Goal: Task Accomplishment & Management: Use online tool/utility

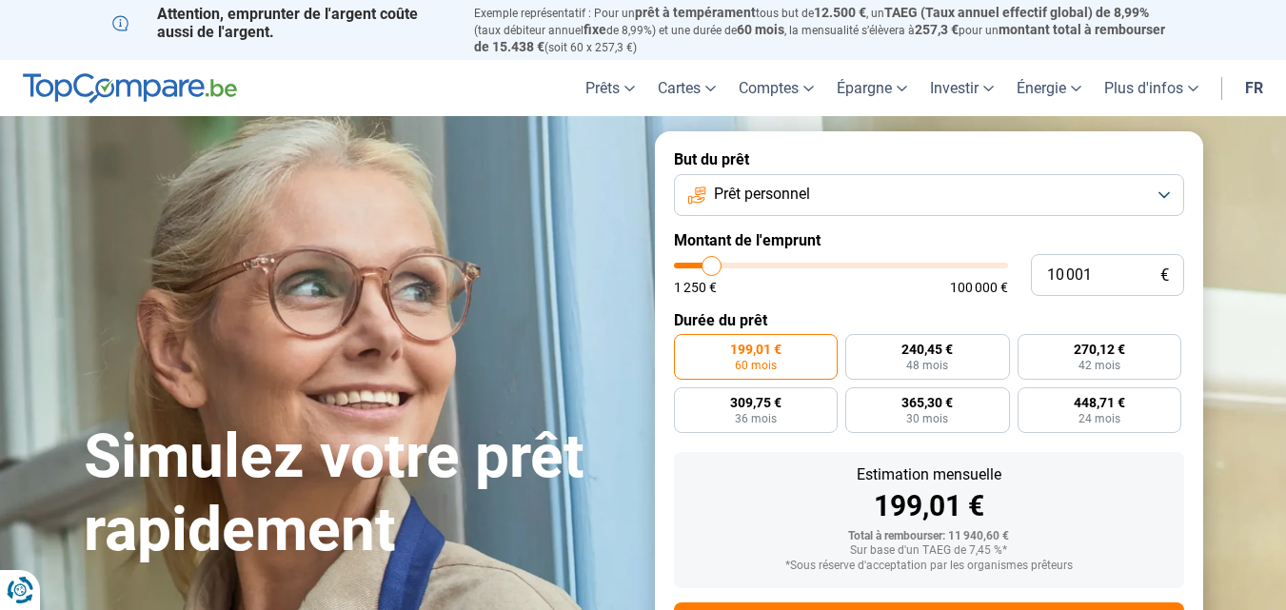
click at [1177, 200] on button "Prêt personnel" at bounding box center [929, 195] width 510 height 42
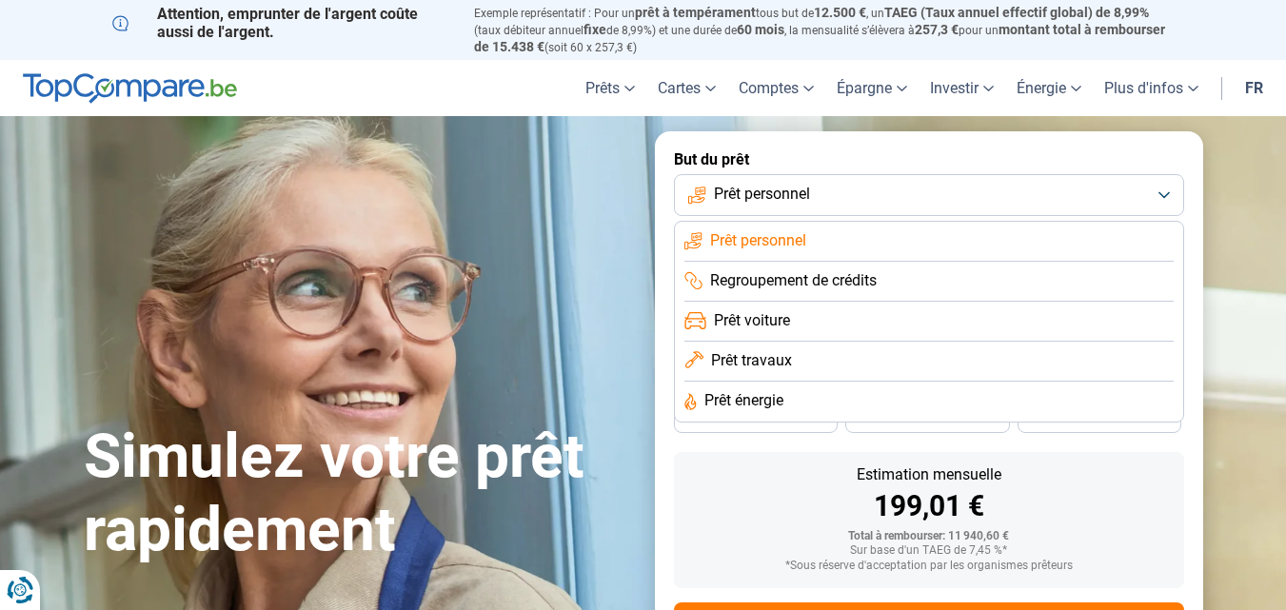
click at [1044, 376] on li "Prêt travaux" at bounding box center [929, 362] width 489 height 40
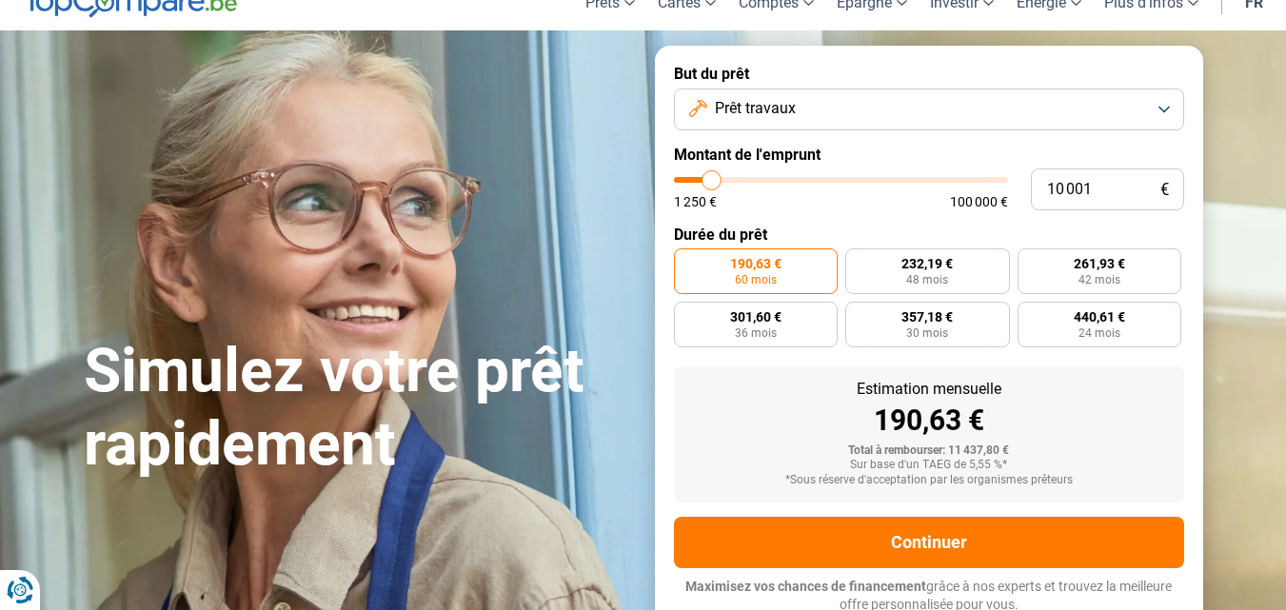
scroll to position [89, 0]
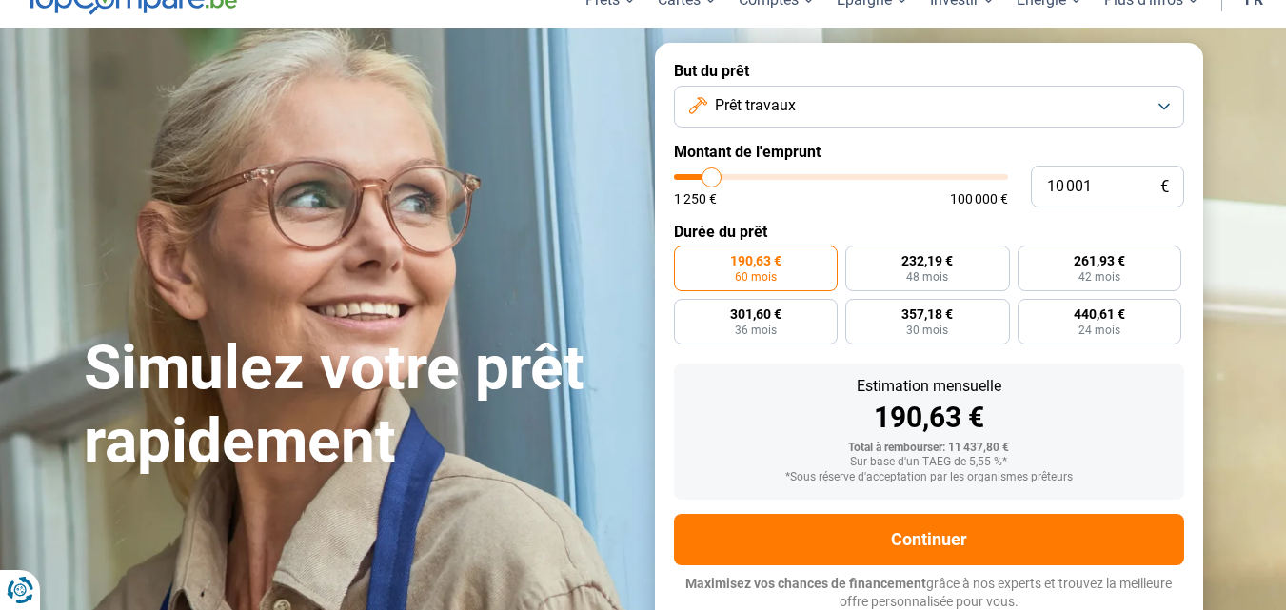
type input "11 500"
type input "11500"
type input "13 250"
type input "13250"
type input "15 000"
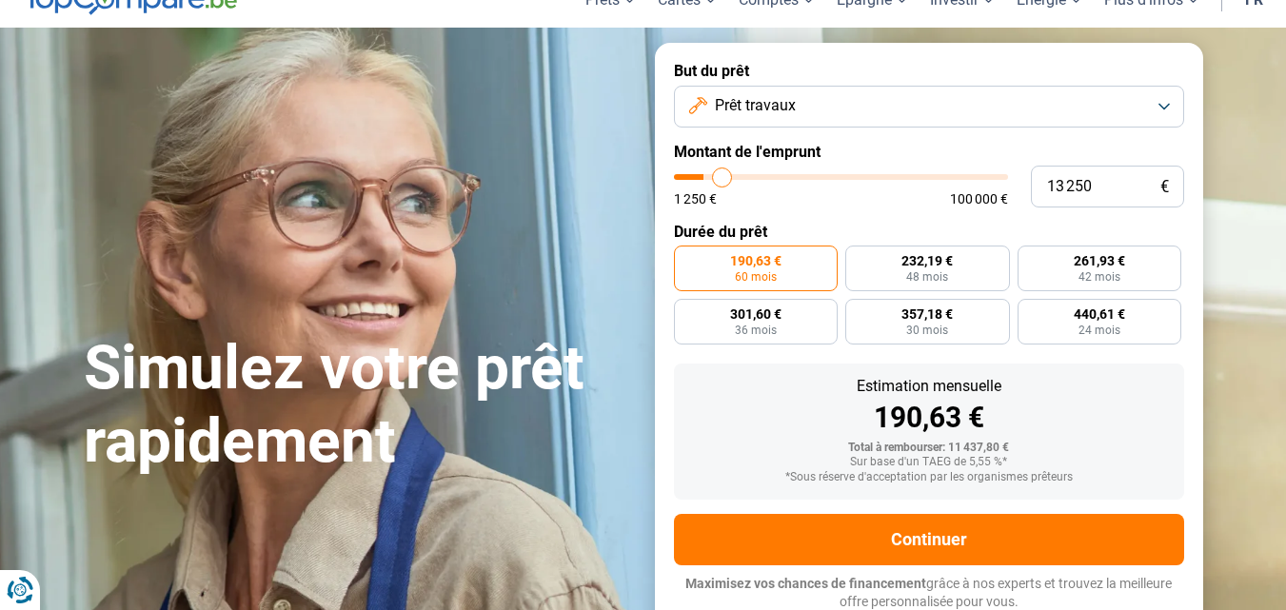
type input "15000"
type input "17 000"
type input "17000"
type input "18 000"
type input "18000"
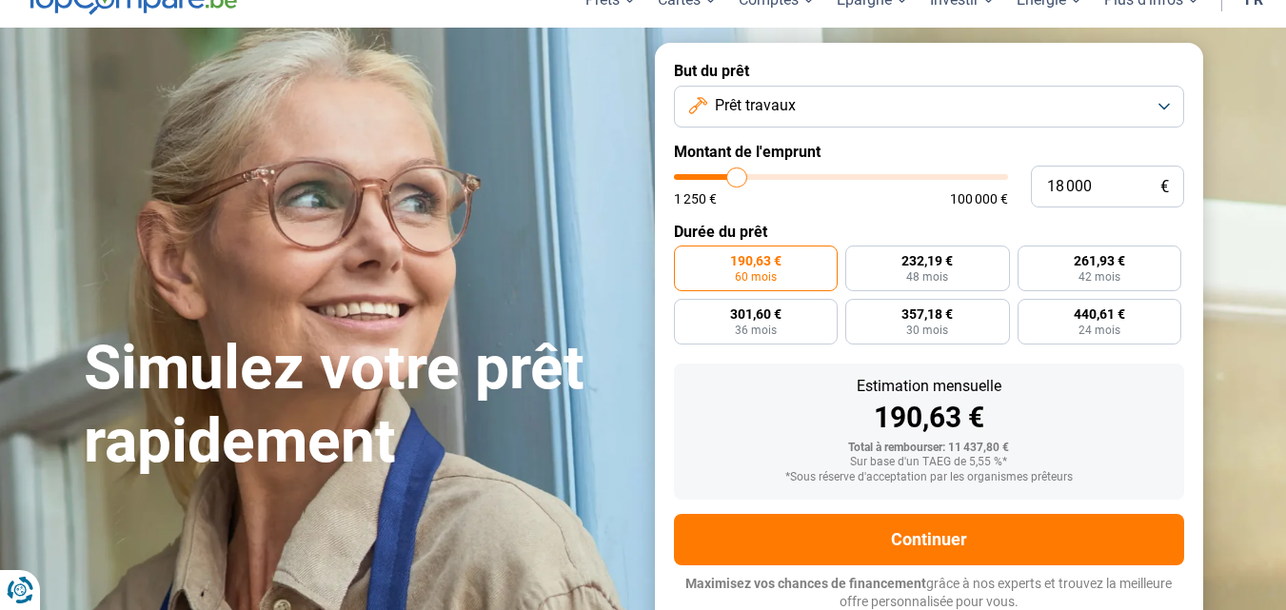
type input "19 250"
type input "19250"
type input "20 000"
type input "20000"
type input "20 250"
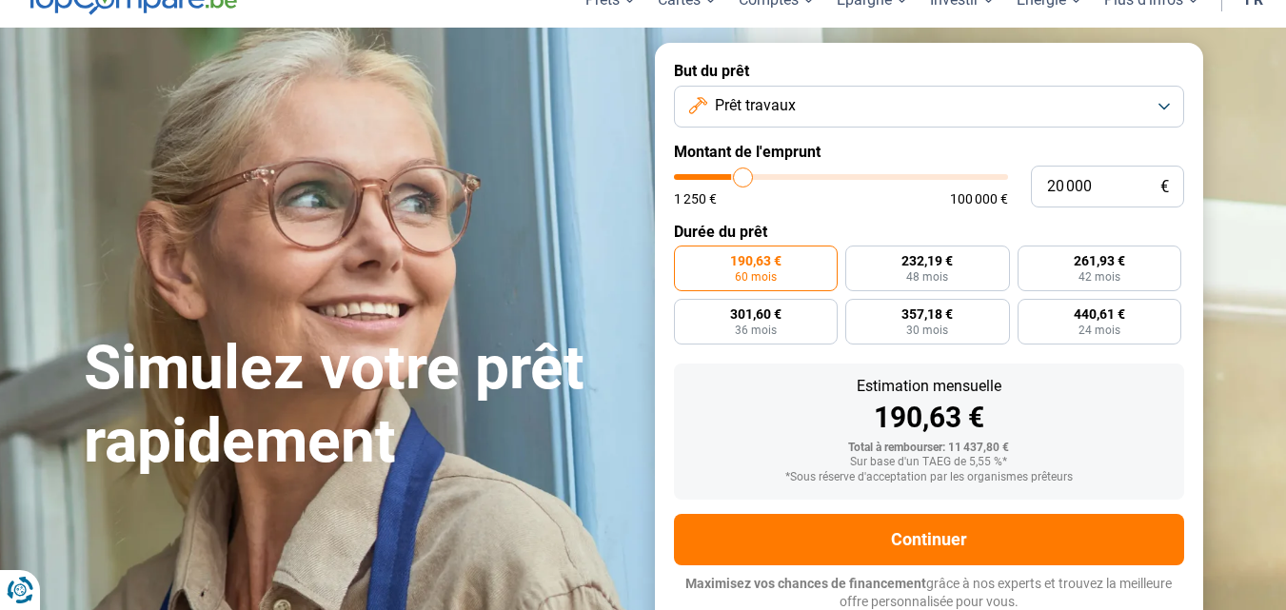
type input "20250"
type input "20 750"
type input "20750"
type input "21 750"
type input "21750"
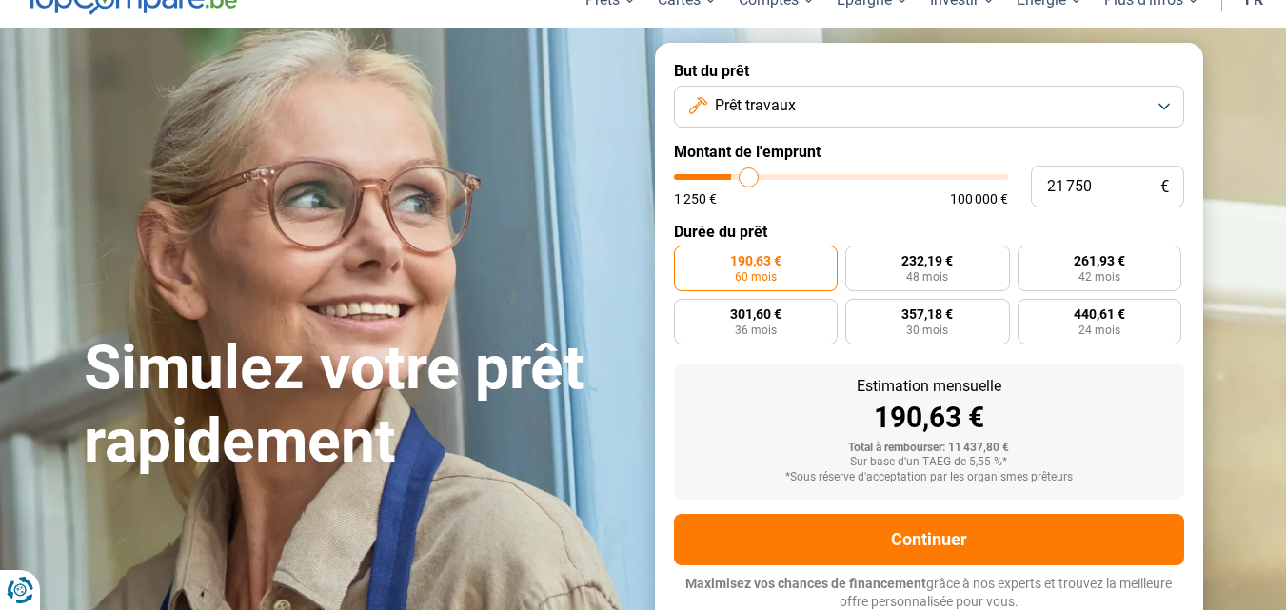
type input "22 000"
type input "22000"
type input "22 750"
type input "22750"
type input "23 500"
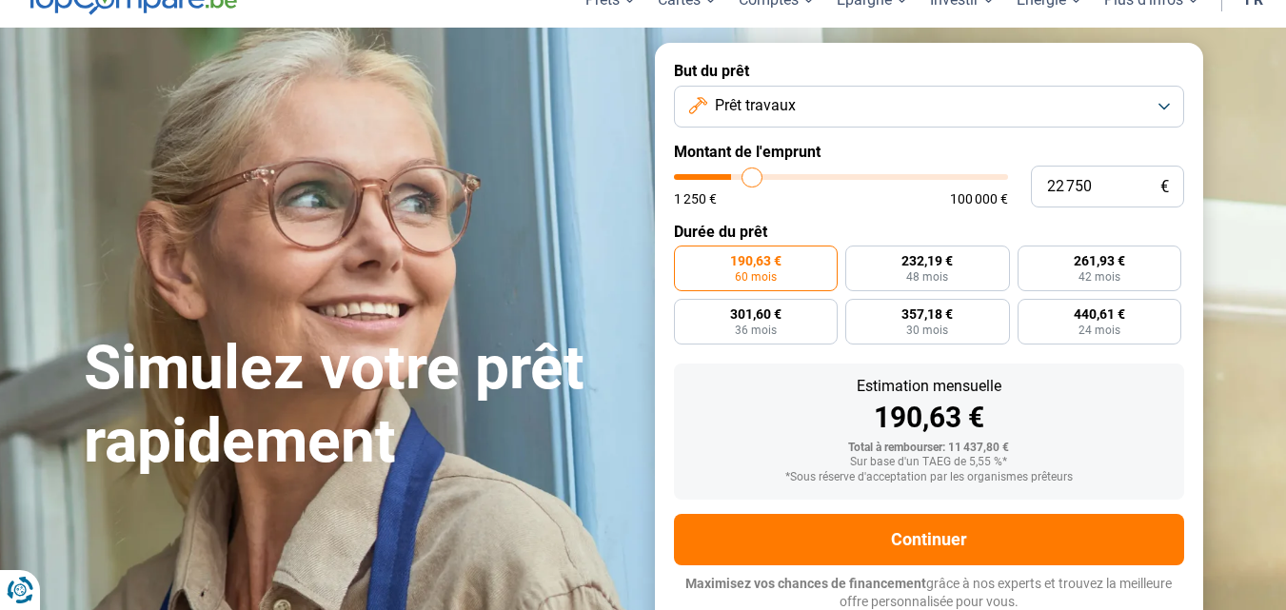
type input "23500"
type input "24 500"
type input "24500"
type input "25 750"
type input "25750"
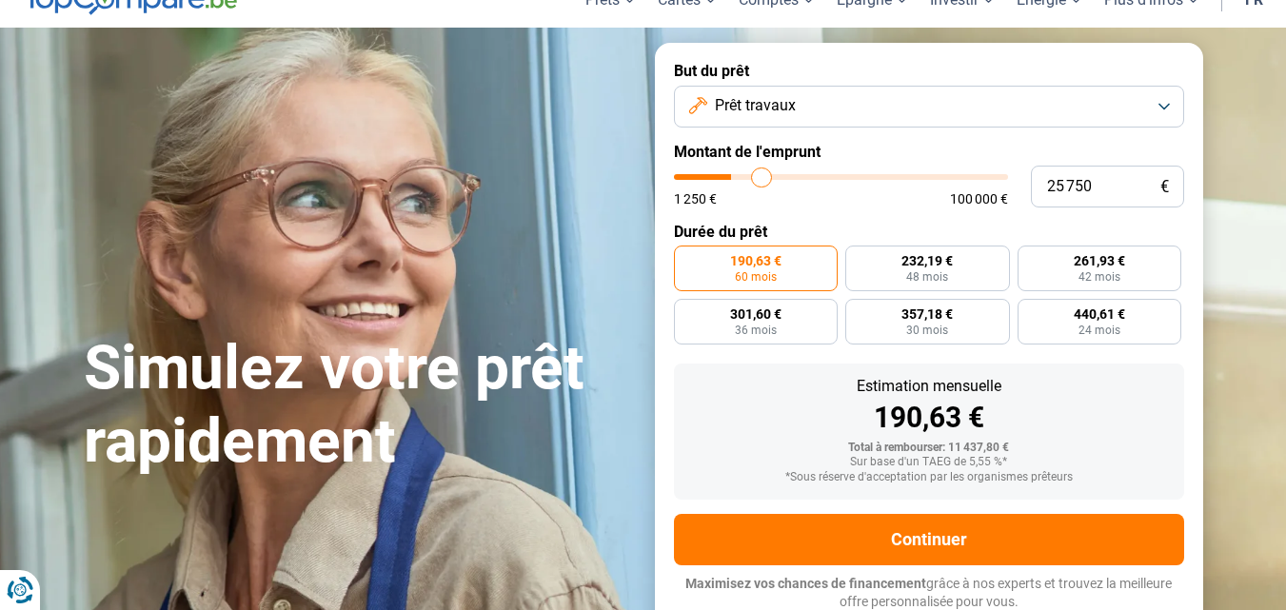
type input "26 000"
type input "26000"
type input "26 750"
type input "26750"
type input "27 750"
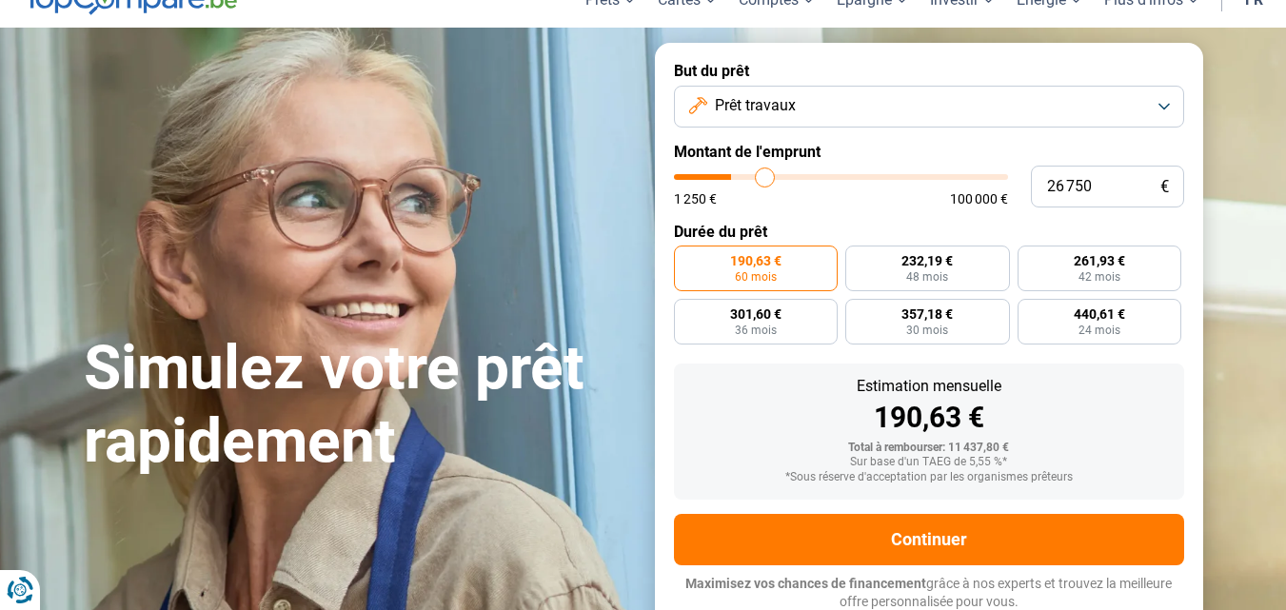
type input "27750"
type input "29 250"
type input "29250"
type input "31 000"
type input "31000"
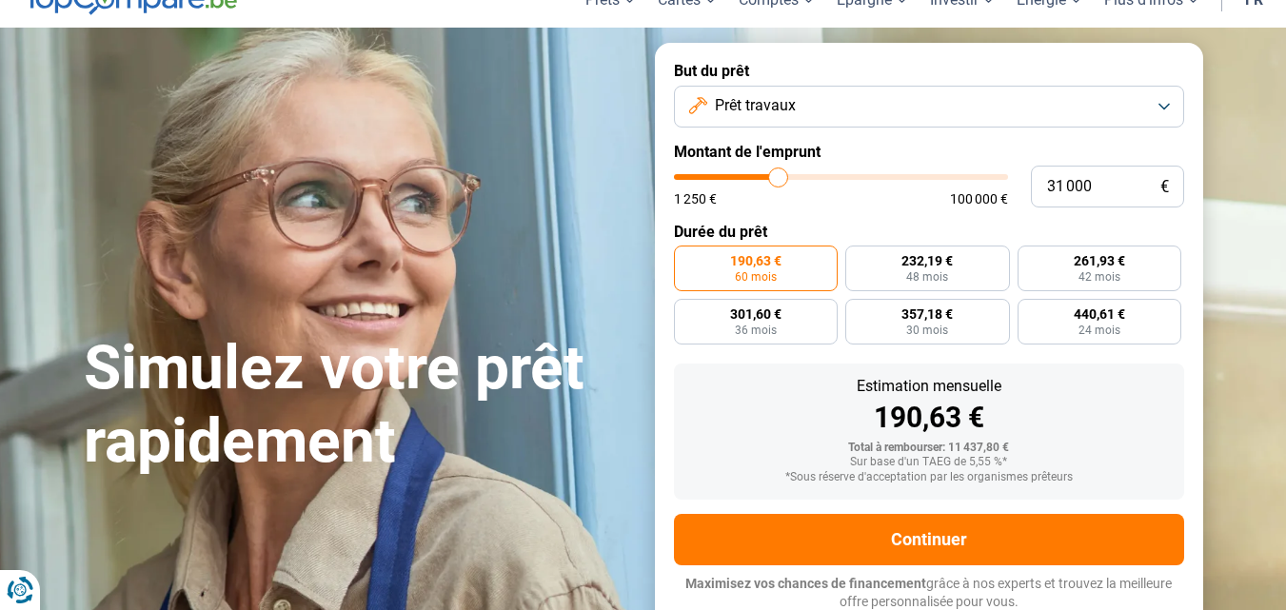
type input "32 250"
type input "32250"
type input "33 250"
type input "33250"
type input "34 250"
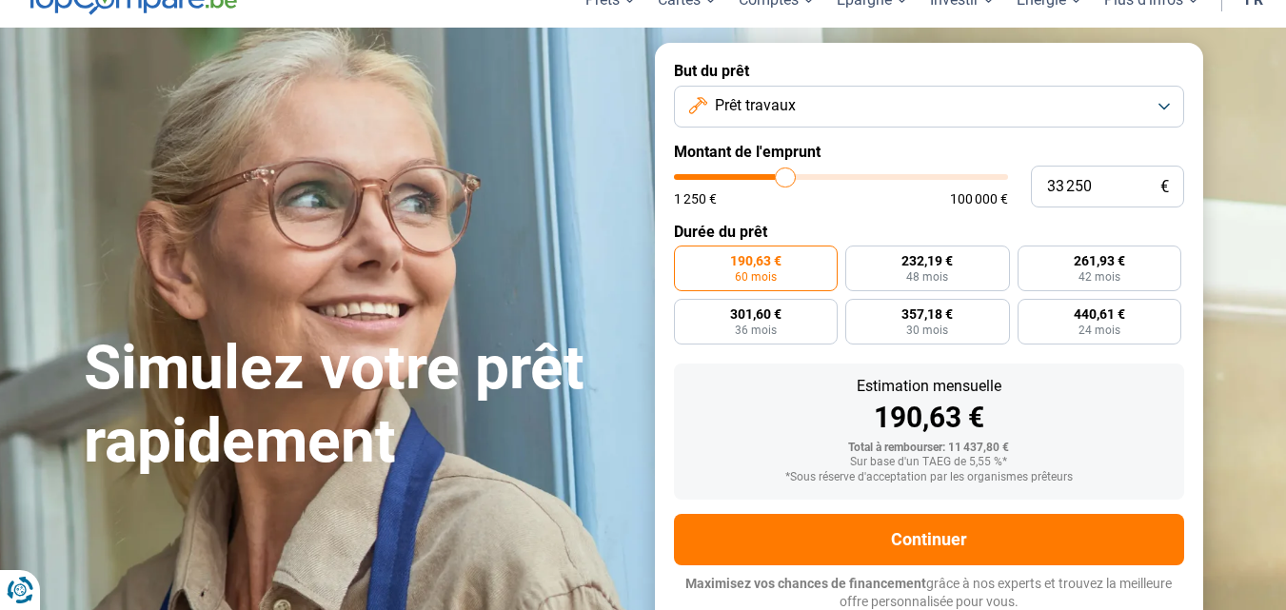
type input "34250"
type input "35 000"
type input "35000"
type input "36 250"
type input "36250"
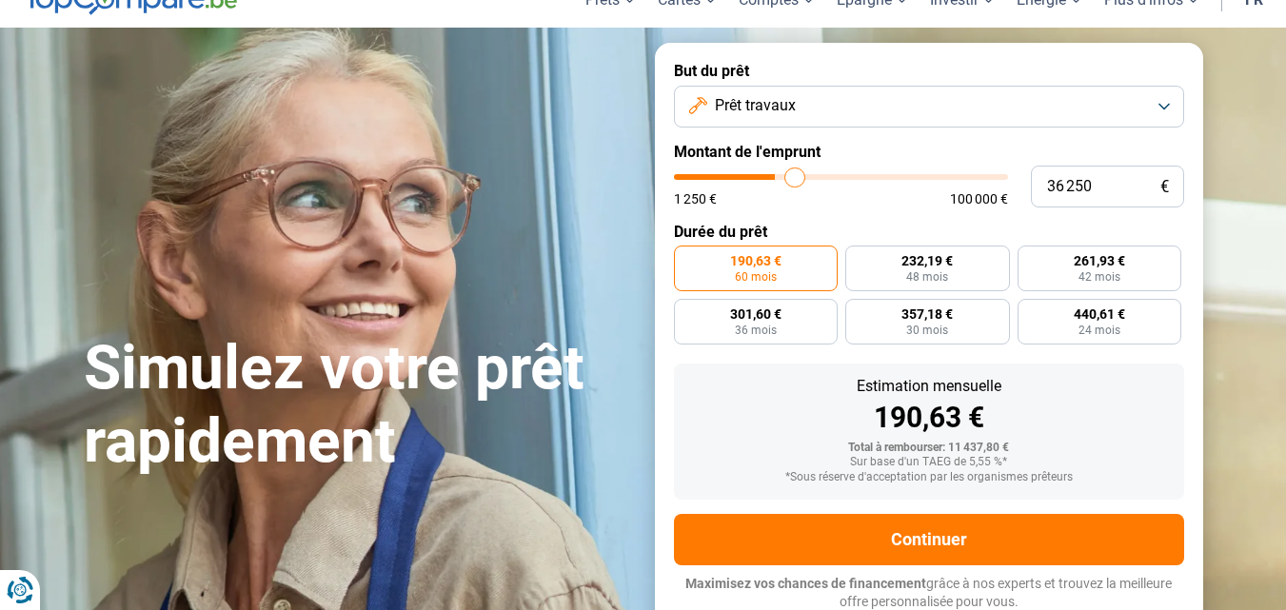
type input "37 000"
type input "37000"
type input "37 750"
type input "37750"
type input "38 250"
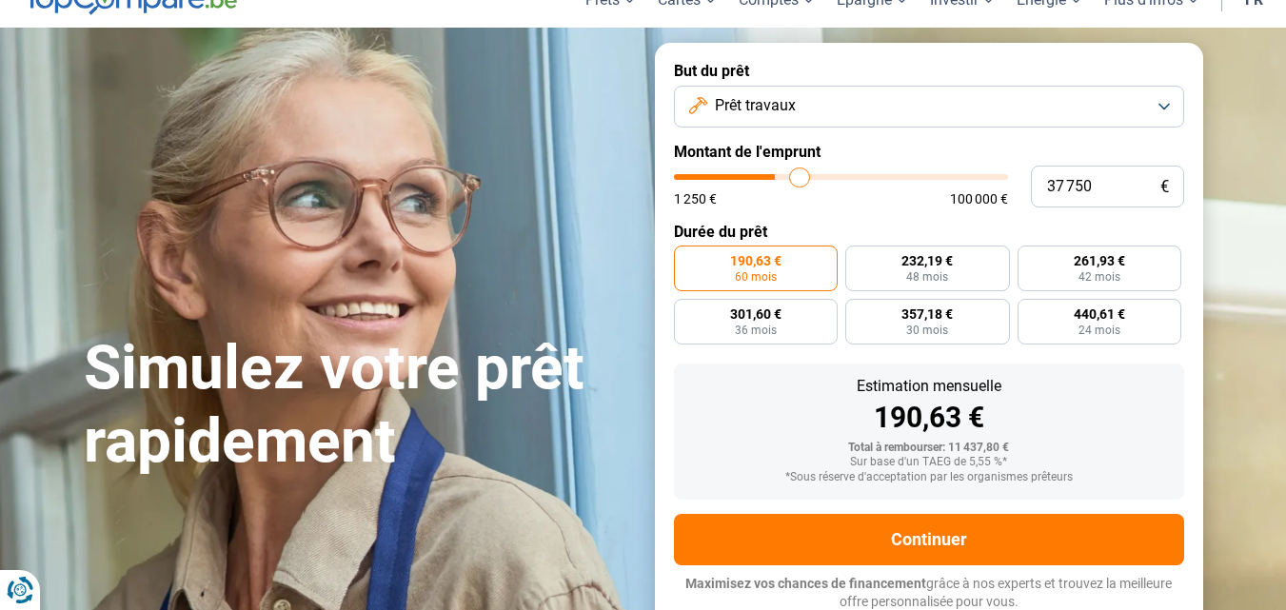
type input "38250"
type input "38 750"
type input "38750"
type input "40 250"
type input "40250"
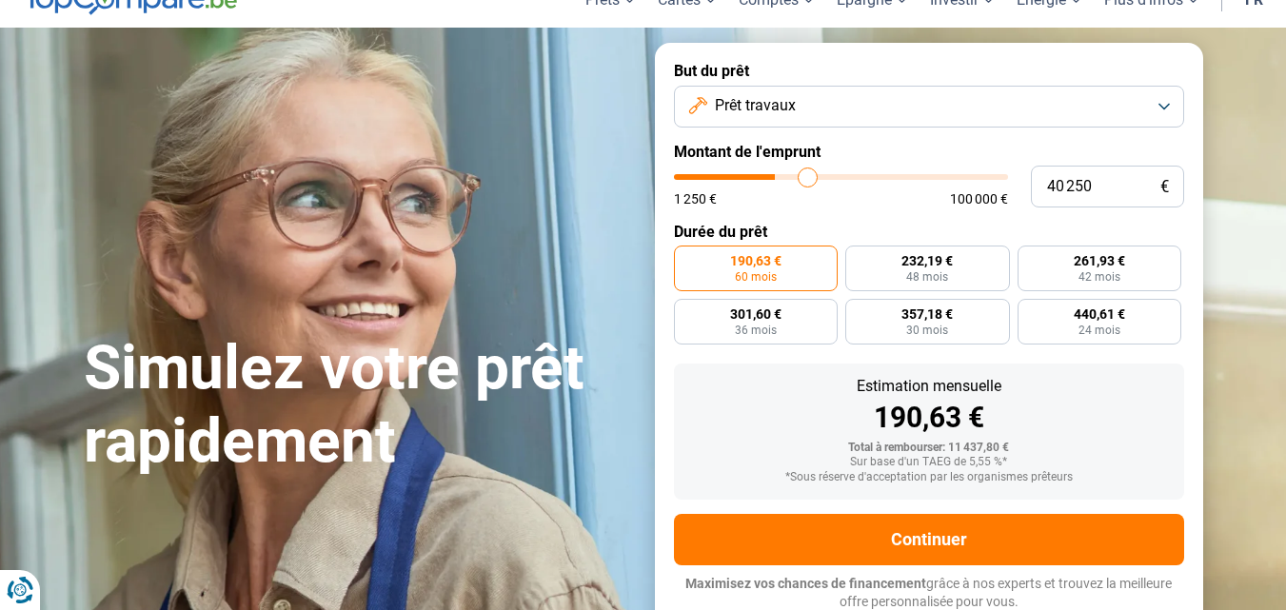
type input "41 000"
type input "41000"
type input "42 250"
type input "42250"
type input "43 750"
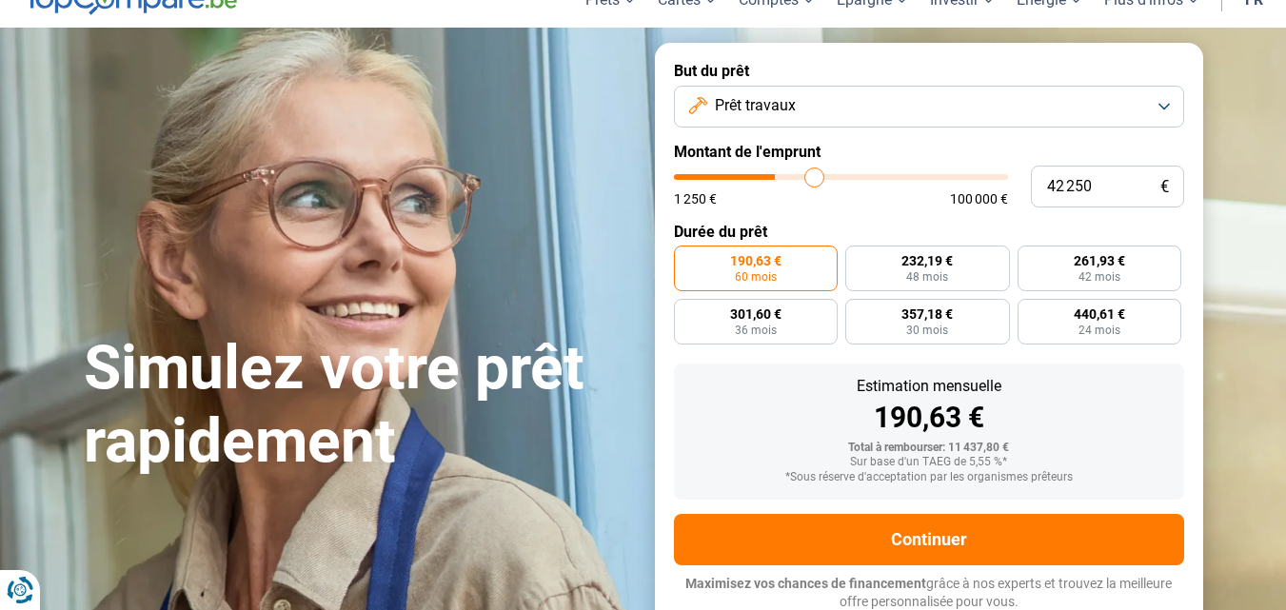
type input "43750"
type input "44 250"
type input "44250"
type input "45 500"
type input "45500"
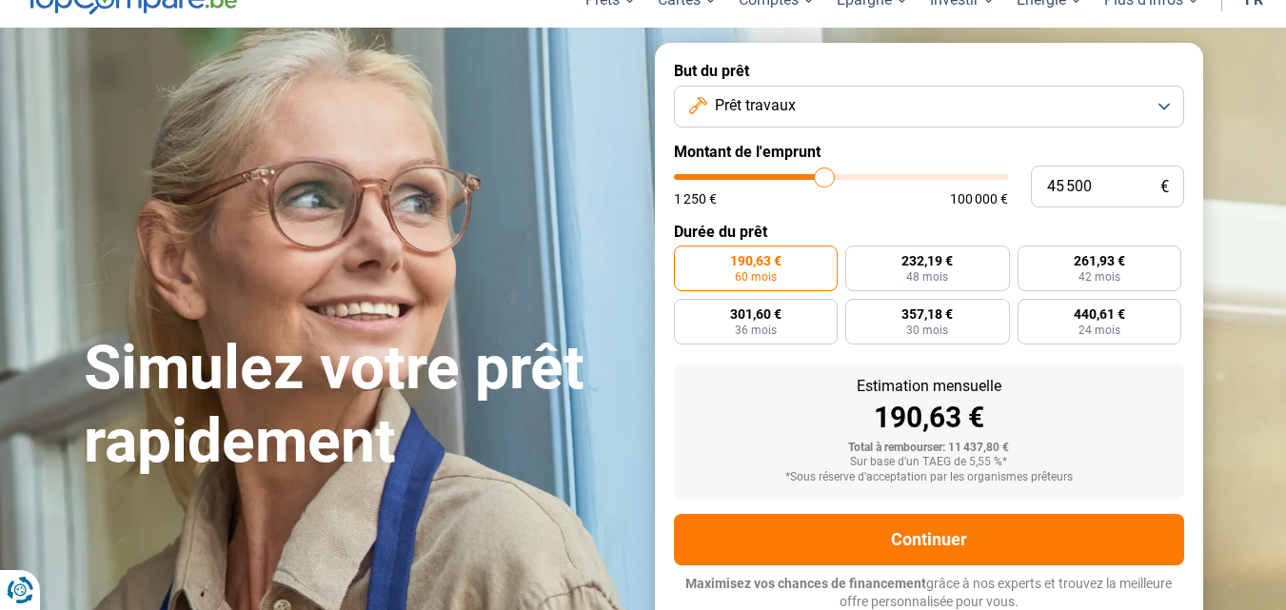
type input "46 000"
type input "46000"
type input "47 250"
type input "47250"
type input "48 750"
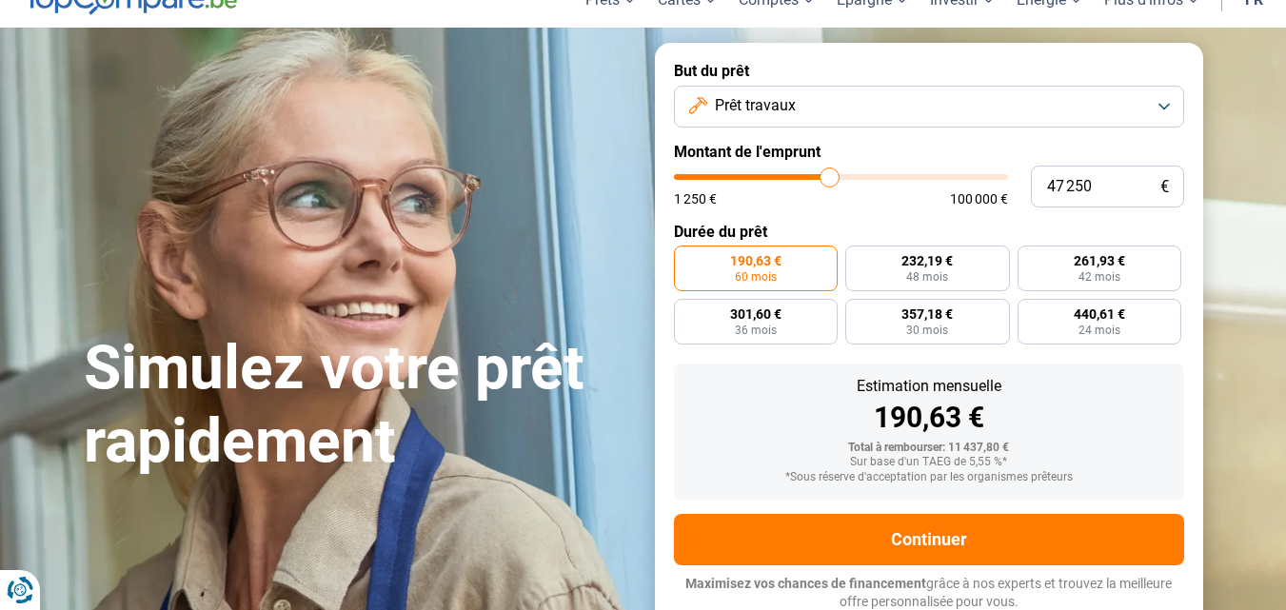
type input "48750"
type input "51 500"
type input "51500"
type input "53 000"
type input "53000"
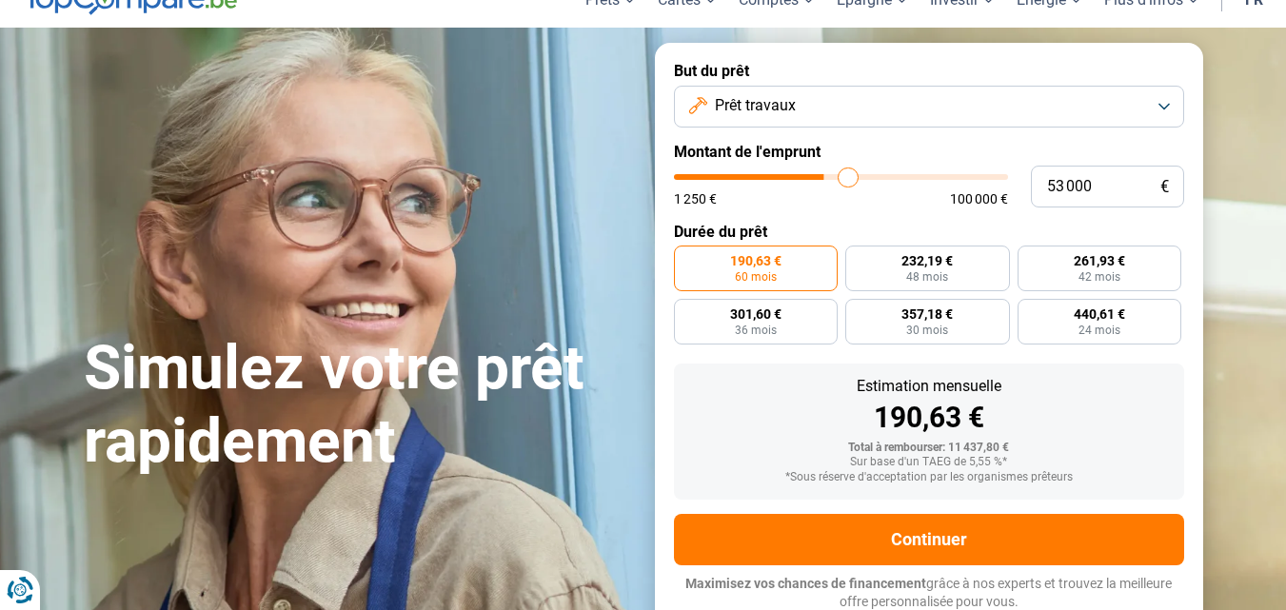
type input "54 250"
type input "54250"
type input "55 500"
type input "55500"
type input "55 750"
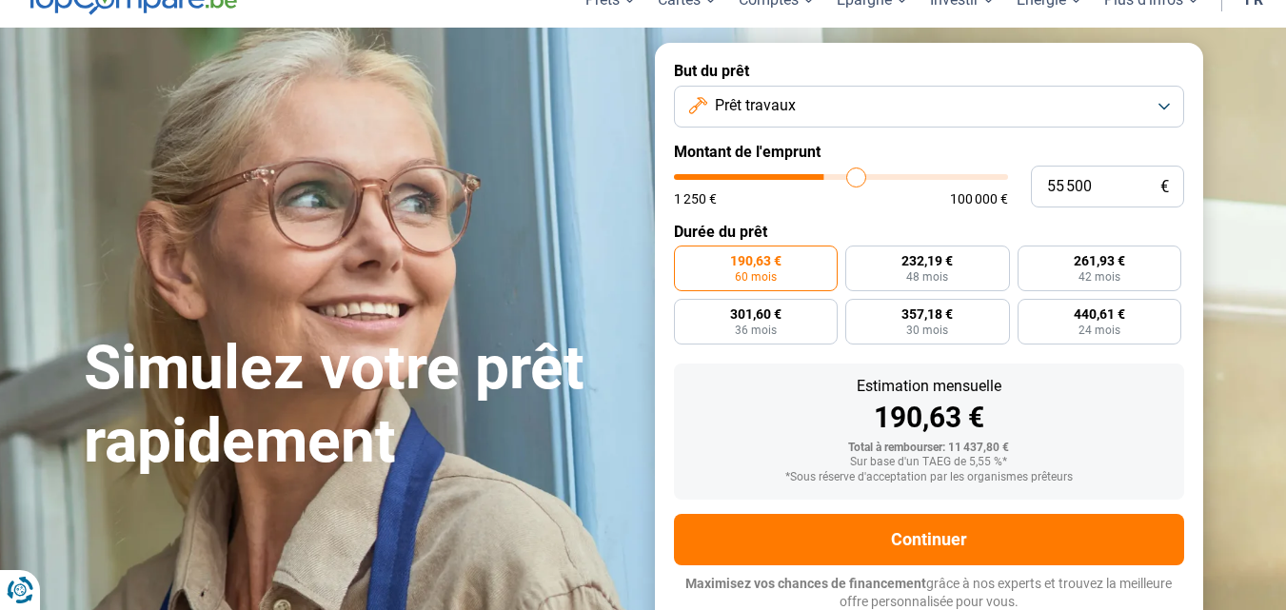
type input "55750"
type input "55 500"
type input "55500"
type input "54 750"
type input "54750"
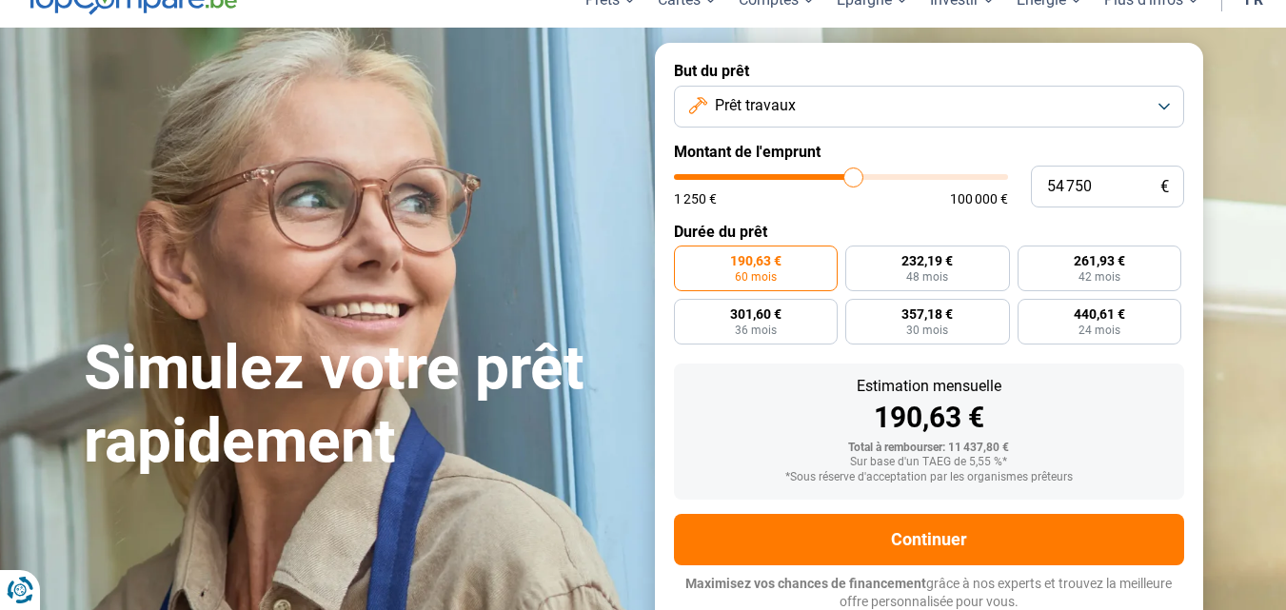
type input "53 250"
type input "53250"
type input "52 500"
type input "52500"
type input "51 000"
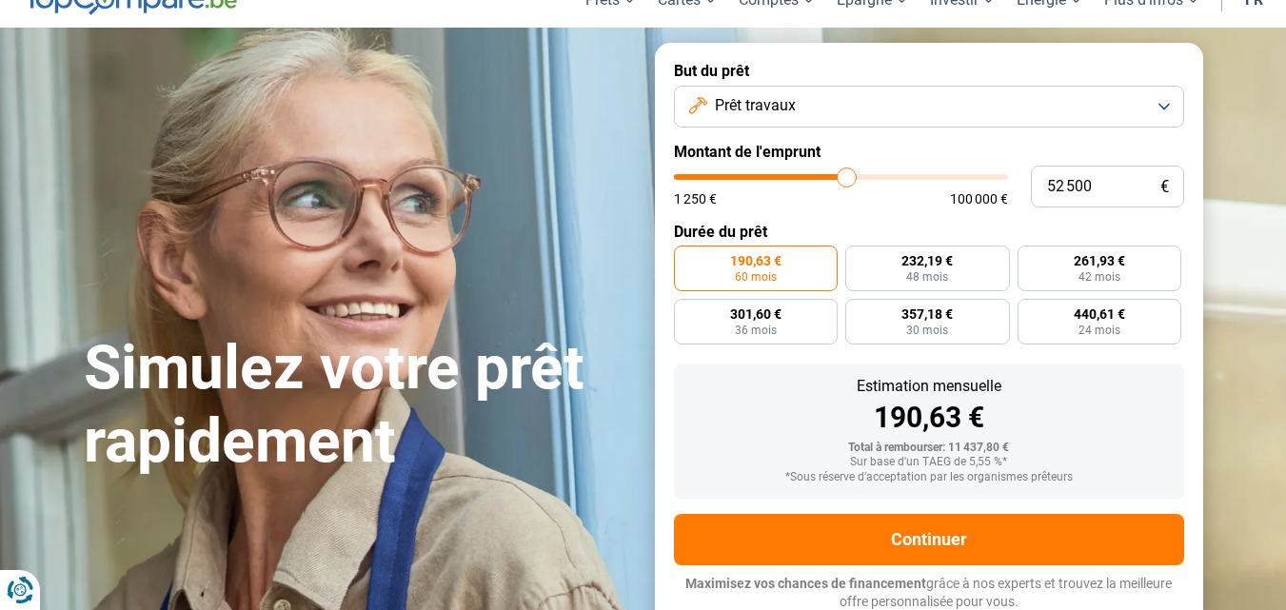
type input "51000"
type input "50 250"
type input "50250"
type input "49 750"
type input "49750"
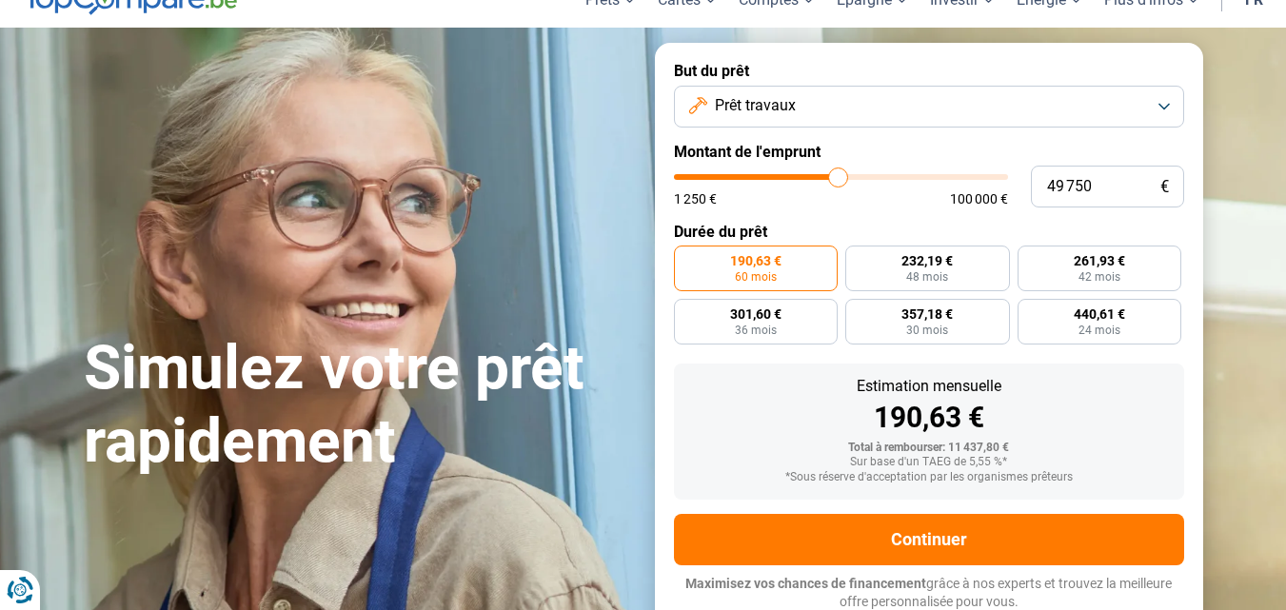
type input "49 000"
type input "49000"
type input "48 500"
type input "48500"
type input "48 000"
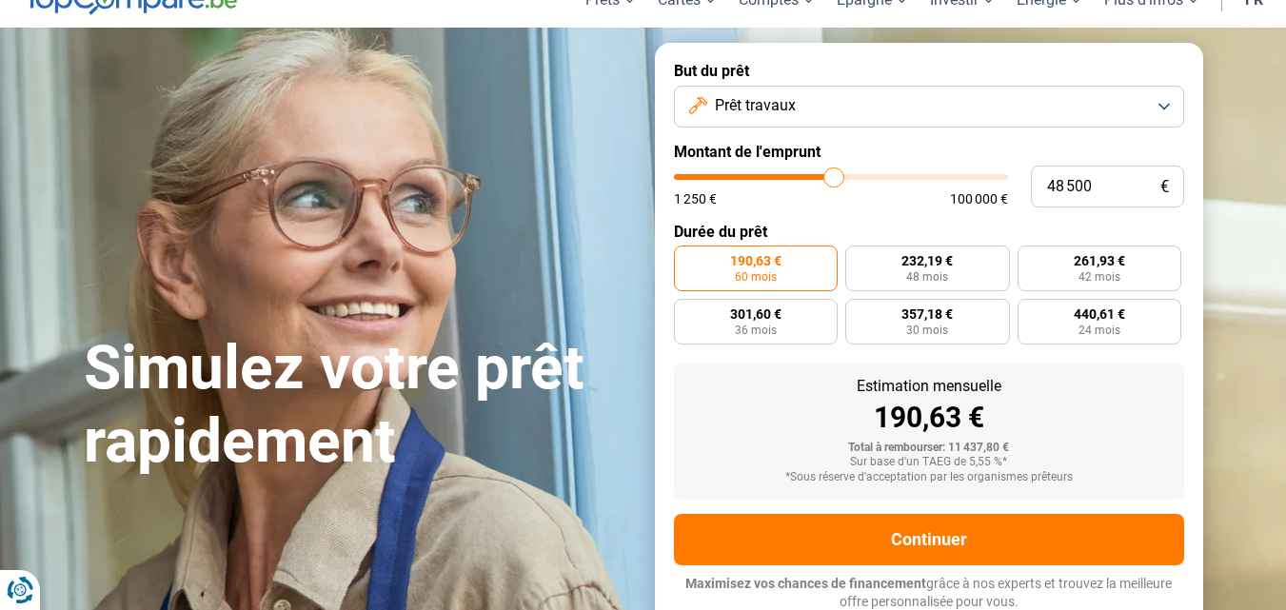
type input "48000"
type input "47 250"
type input "47250"
type input "46 750"
type input "46750"
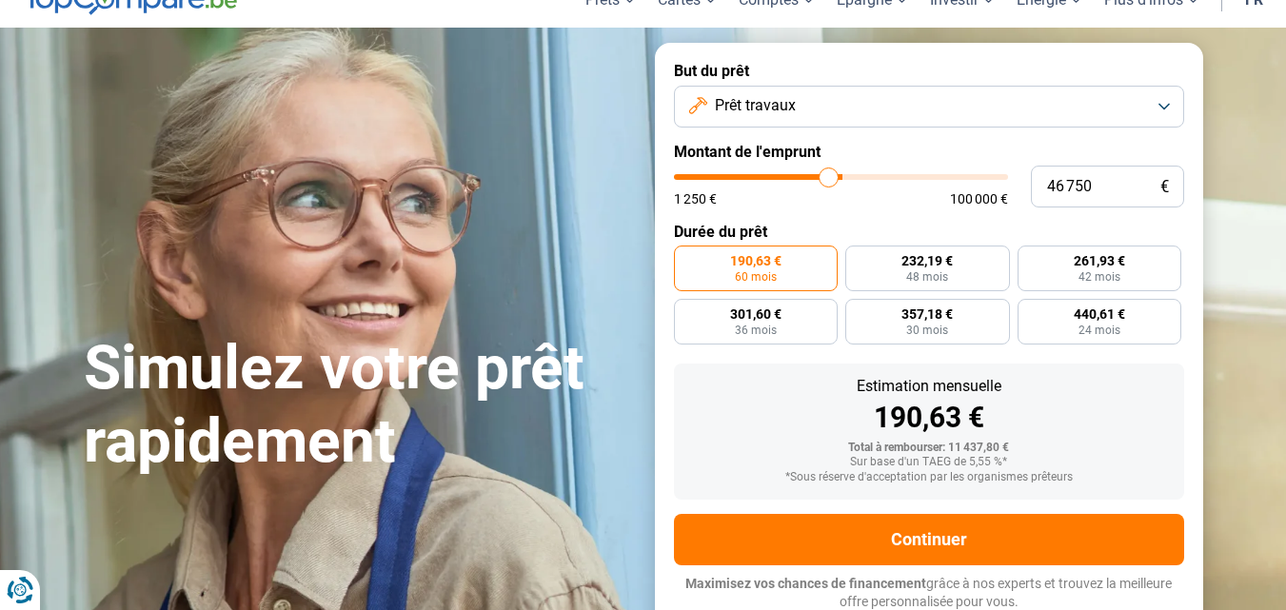
type input "46 500"
type input "46500"
type input "45 750"
type input "45750"
type input "45 250"
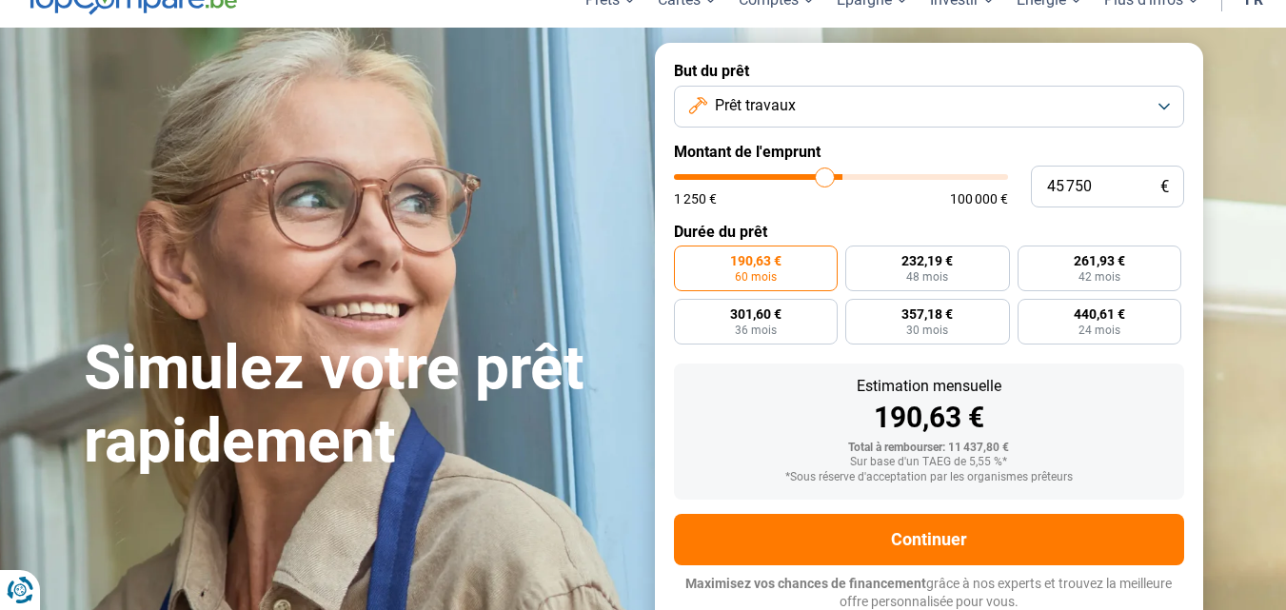
type input "45250"
type input "44 500"
type input "44500"
type input "44 250"
type input "44250"
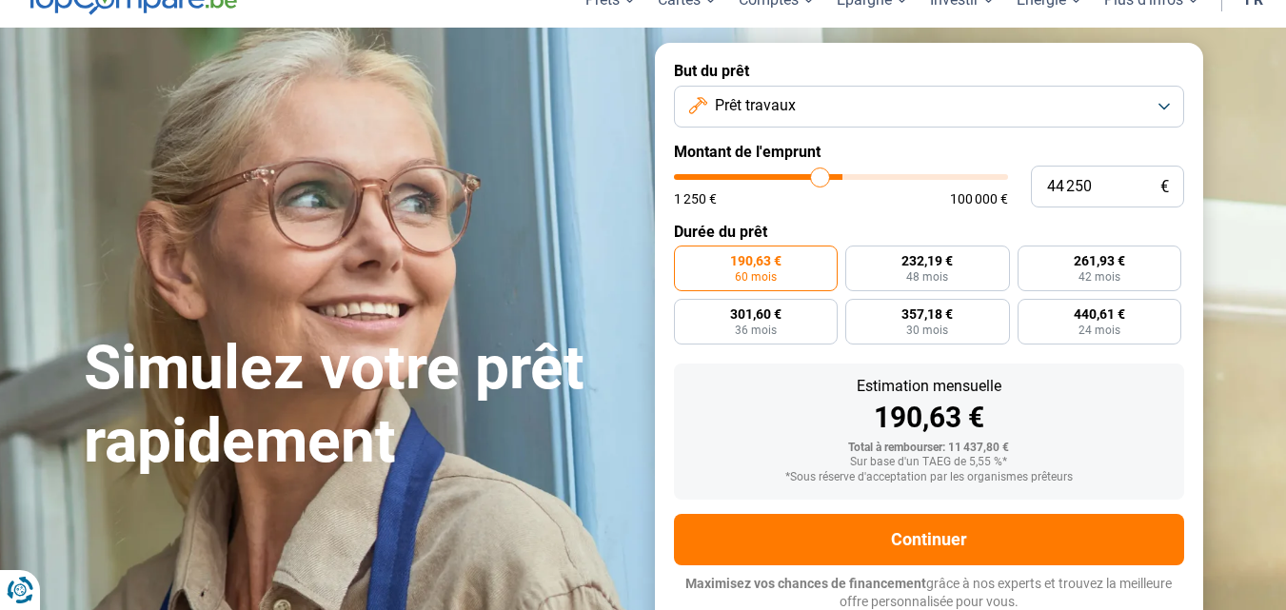
type input "43 750"
type input "43750"
type input "42 750"
type input "42750"
type input "42 250"
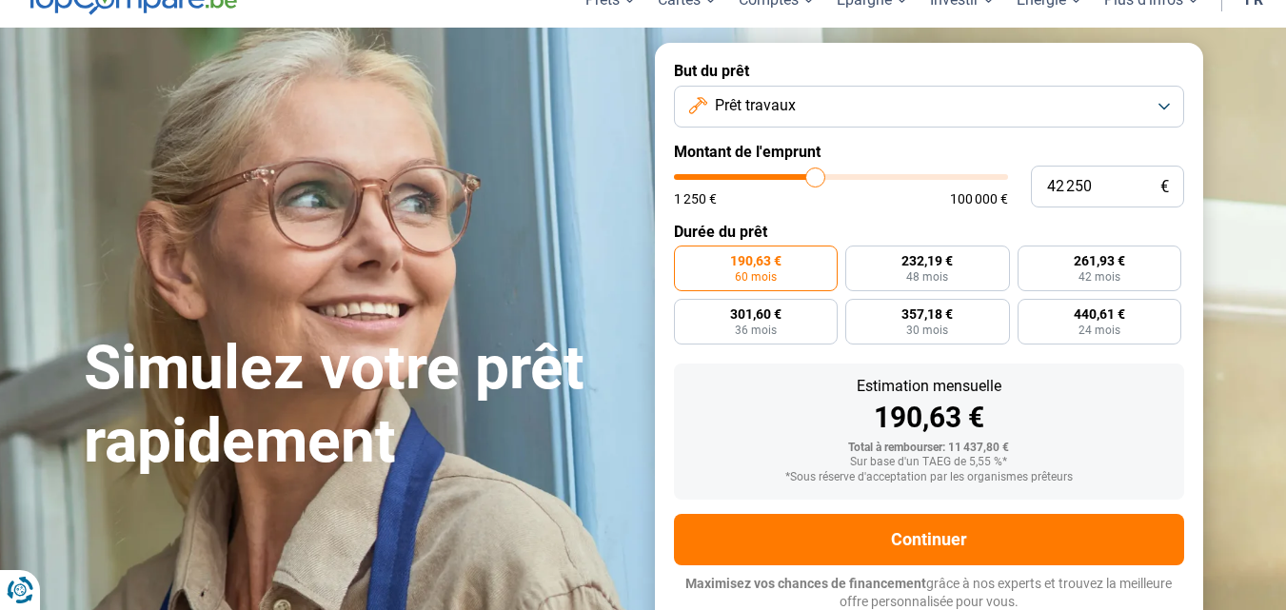
type input "42250"
type input "41 500"
type input "41500"
type input "40 750"
type input "40750"
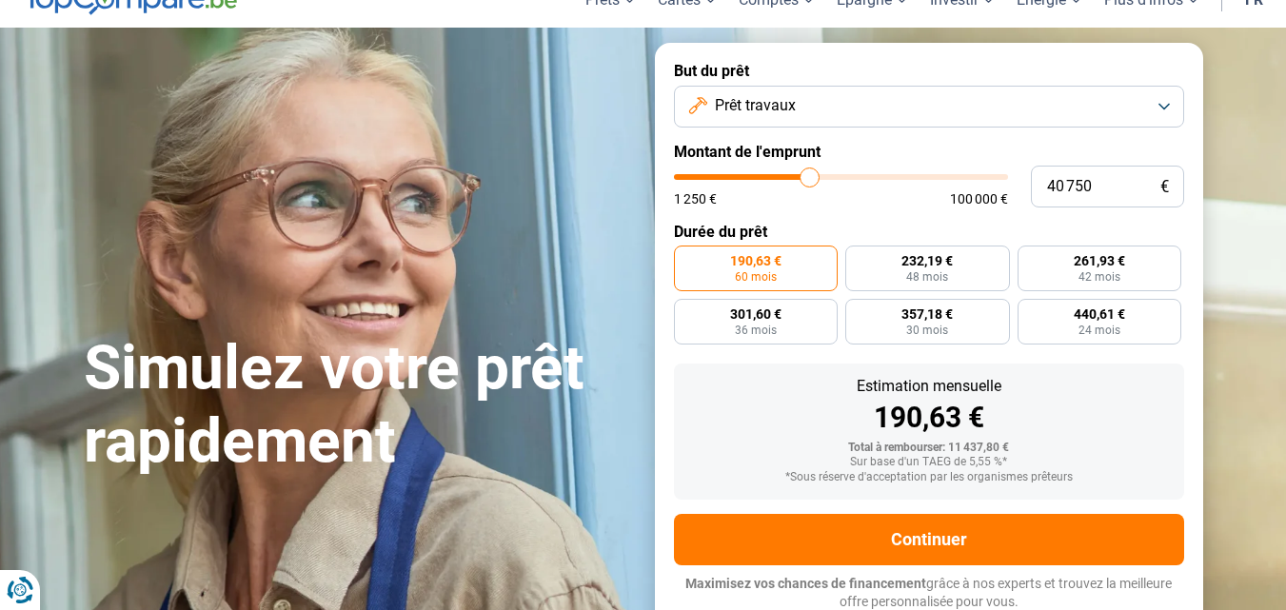
type input "40 000"
type input "40000"
type input "39 750"
type input "39750"
type input "39 250"
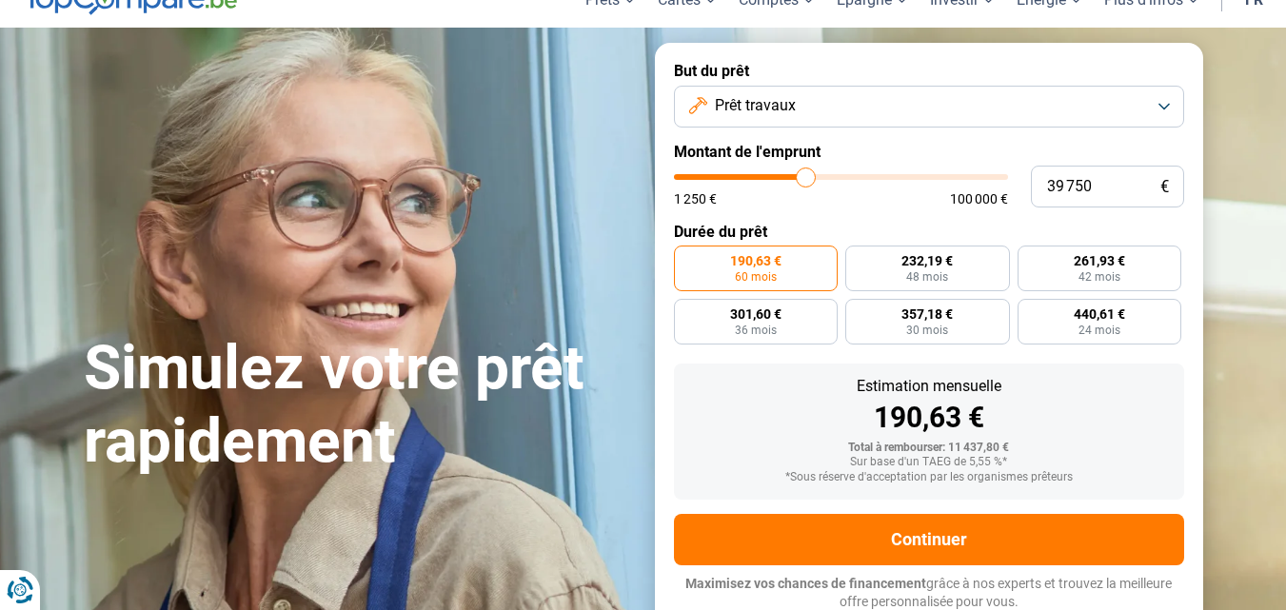
type input "39250"
type input "38 500"
type input "38500"
type input "38 000"
type input "38000"
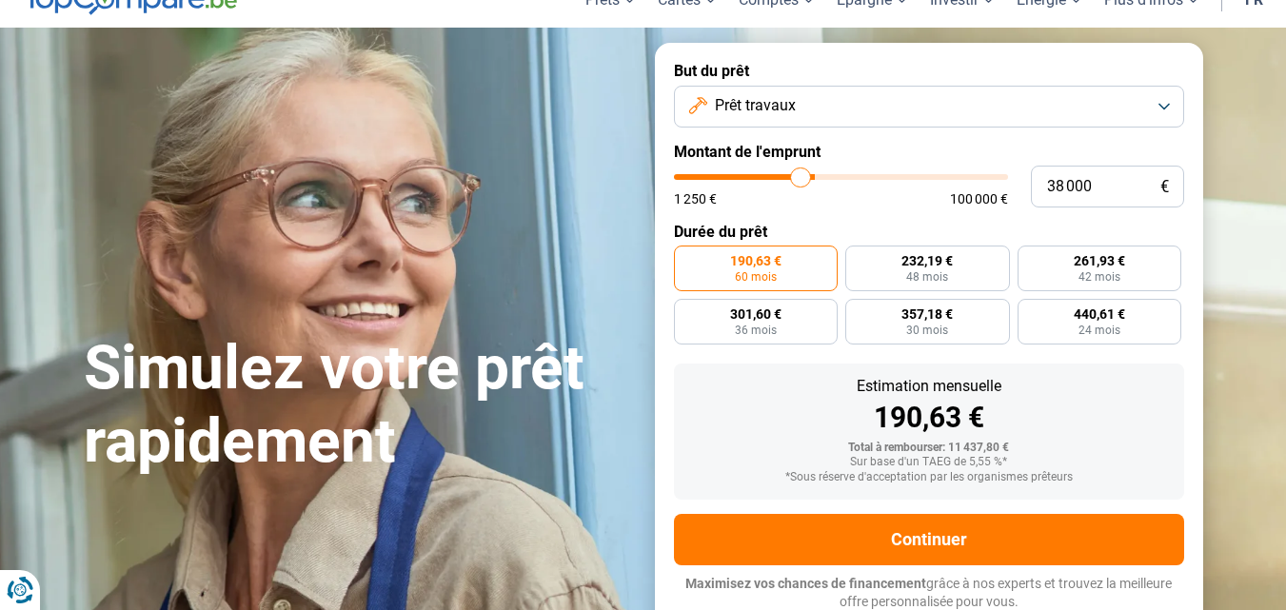
type input "37 750"
type input "37750"
type input "37 250"
type input "37250"
type input "36 750"
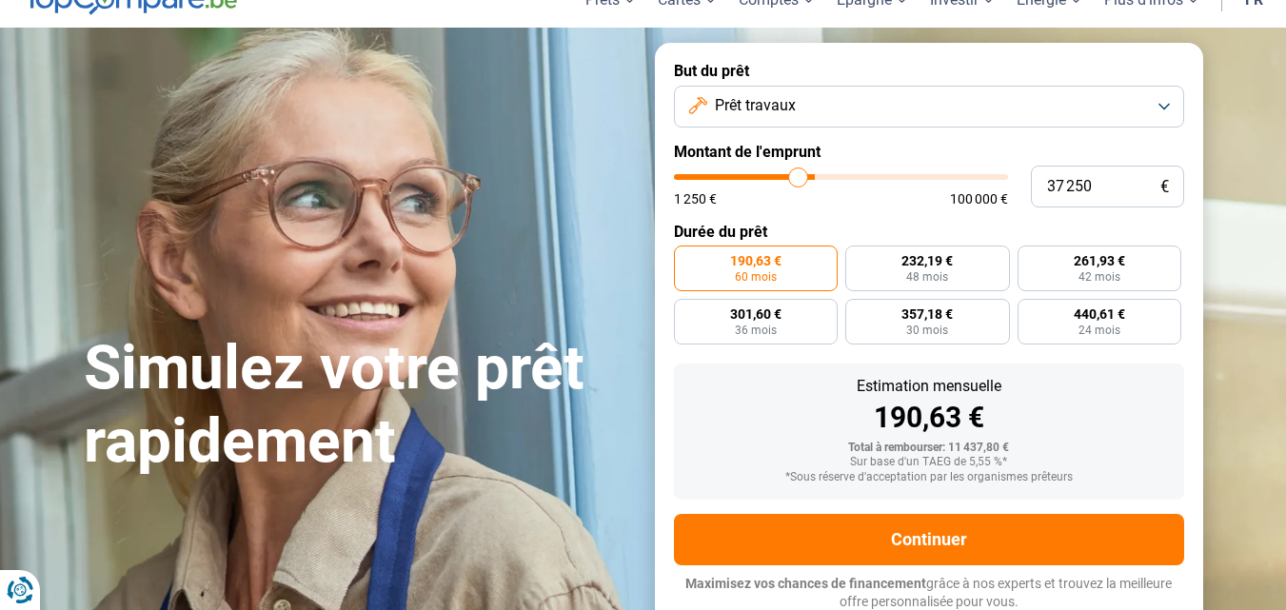
type input "36750"
type input "36 250"
type input "36250"
type input "35 500"
type input "35500"
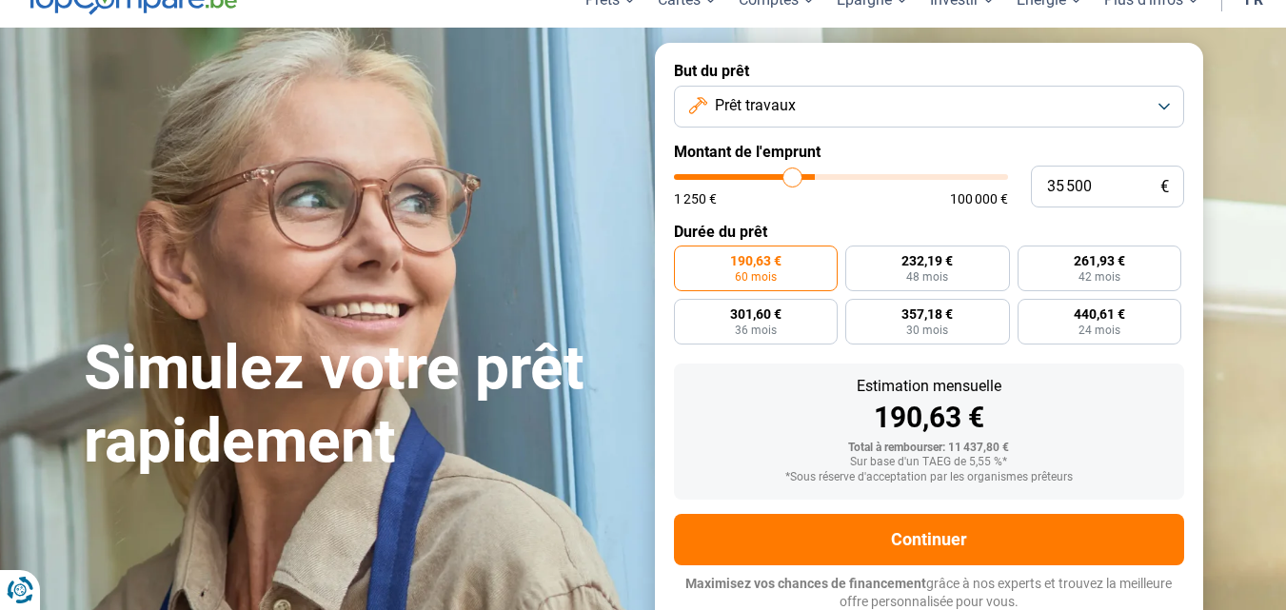
type input "35 250"
type input "35250"
type input "35 000"
type input "35000"
type input "34 250"
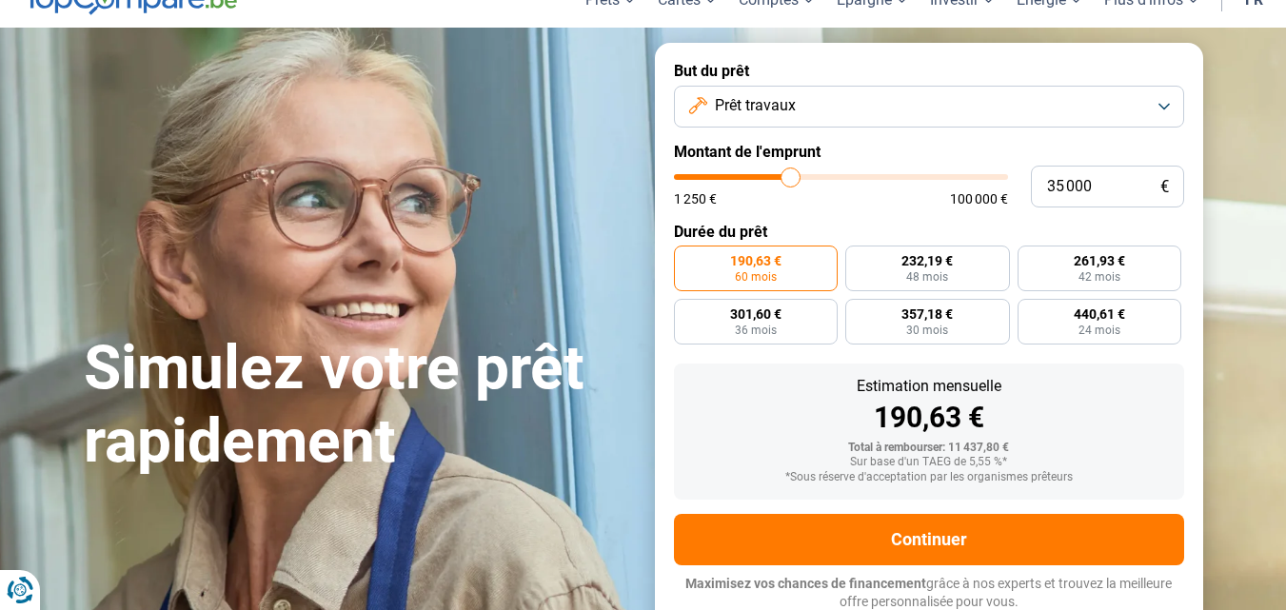
type input "34250"
type input "34 000"
type input "34000"
type input "33 750"
type input "33750"
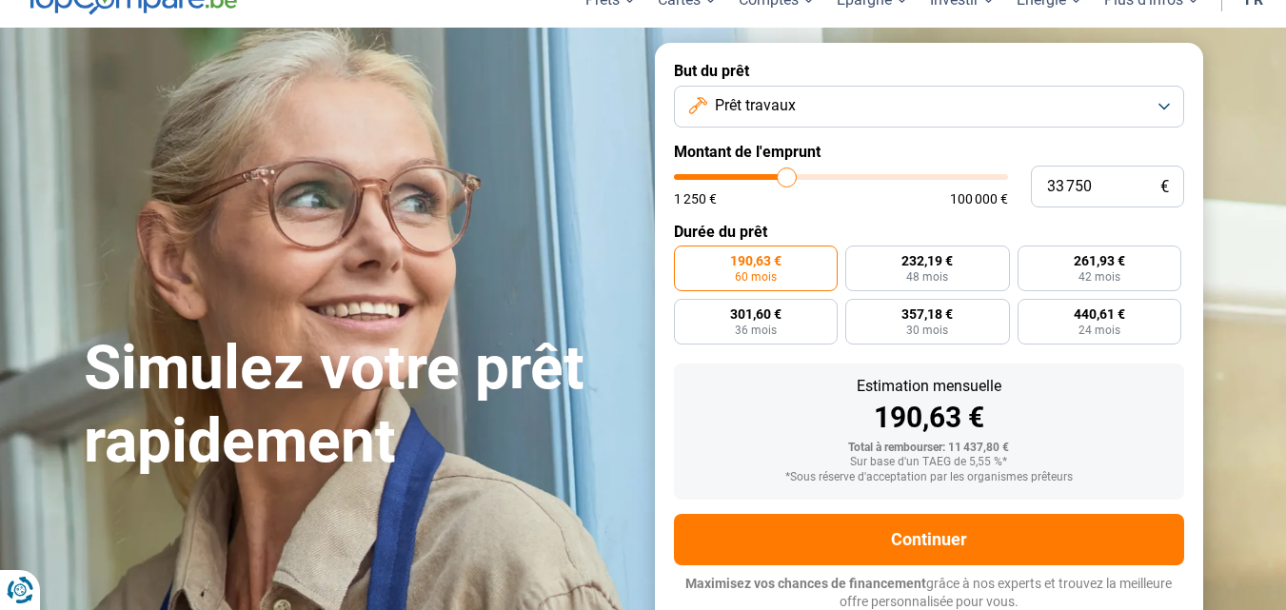
type input "33 250"
type input "33250"
type input "32 750"
type input "32750"
type input "32 500"
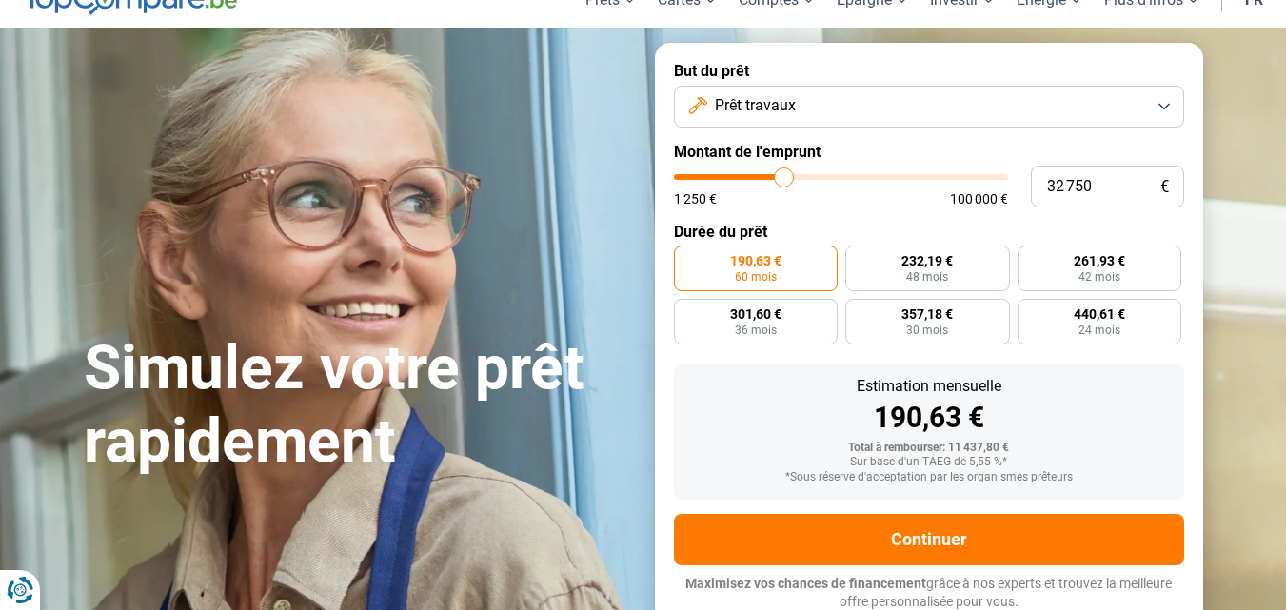
type input "32500"
type input "32 250"
type input "32250"
type input "32 000"
type input "32000"
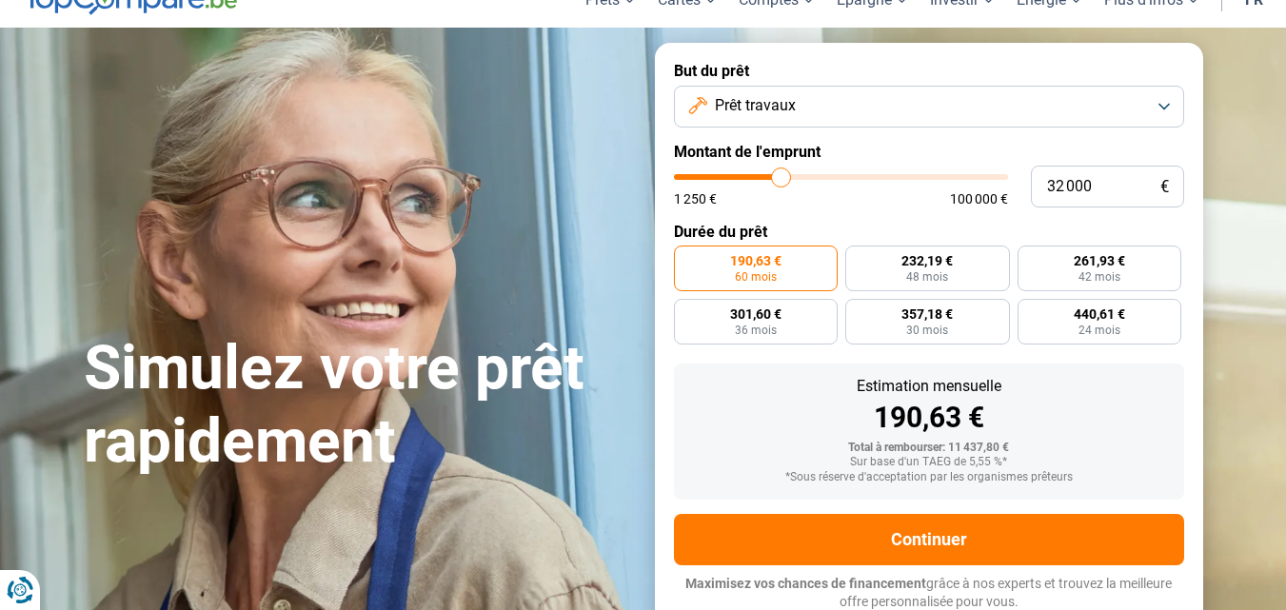
type input "31 750"
type input "31750"
type input "31 250"
type input "31250"
type input "31 000"
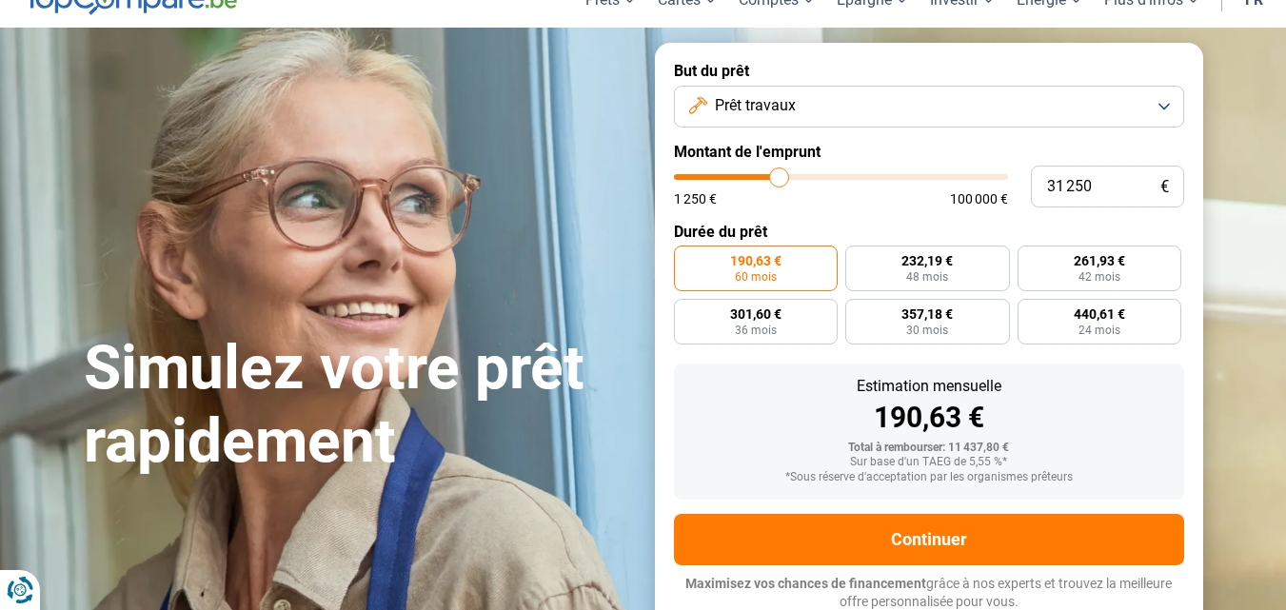
type input "31000"
type input "30 750"
type input "30750"
type input "30 500"
type input "30500"
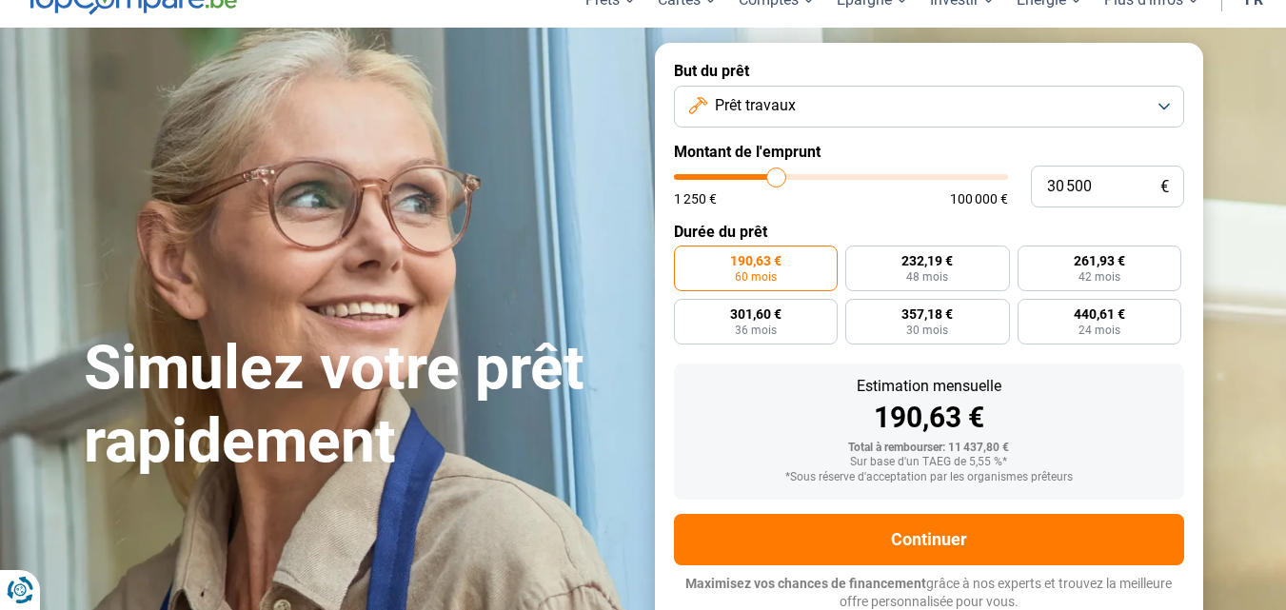
type input "30 250"
type input "30250"
type input "29 750"
type input "29750"
type input "29 500"
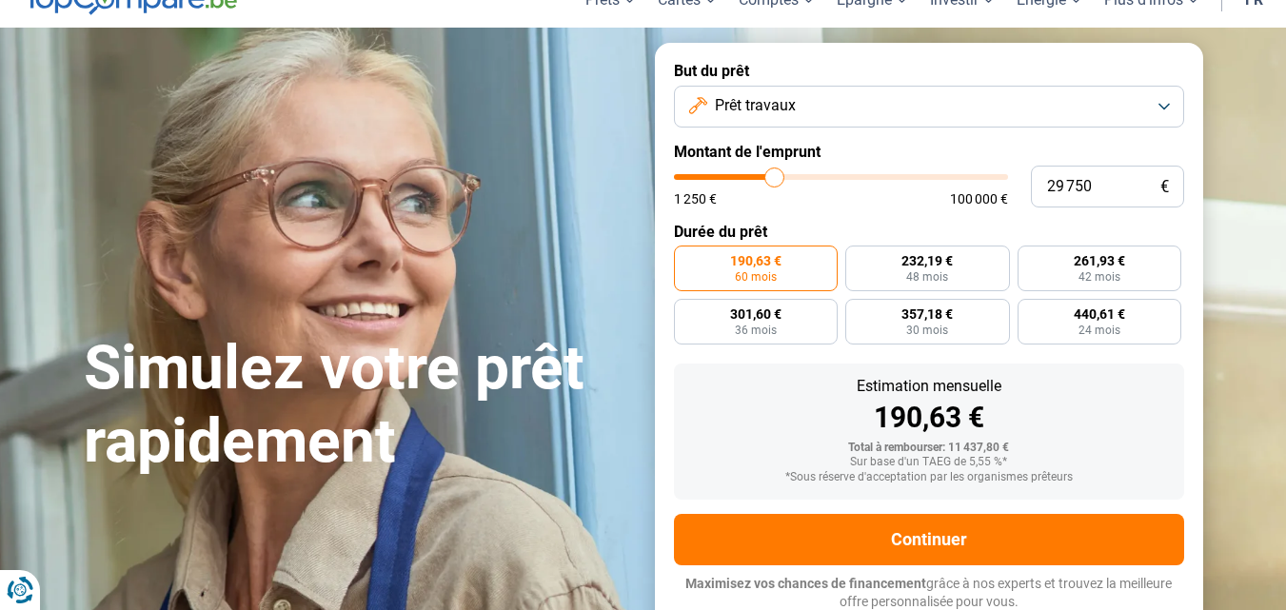
type input "29500"
type input "29 250"
type input "29250"
type input "29 750"
type input "29750"
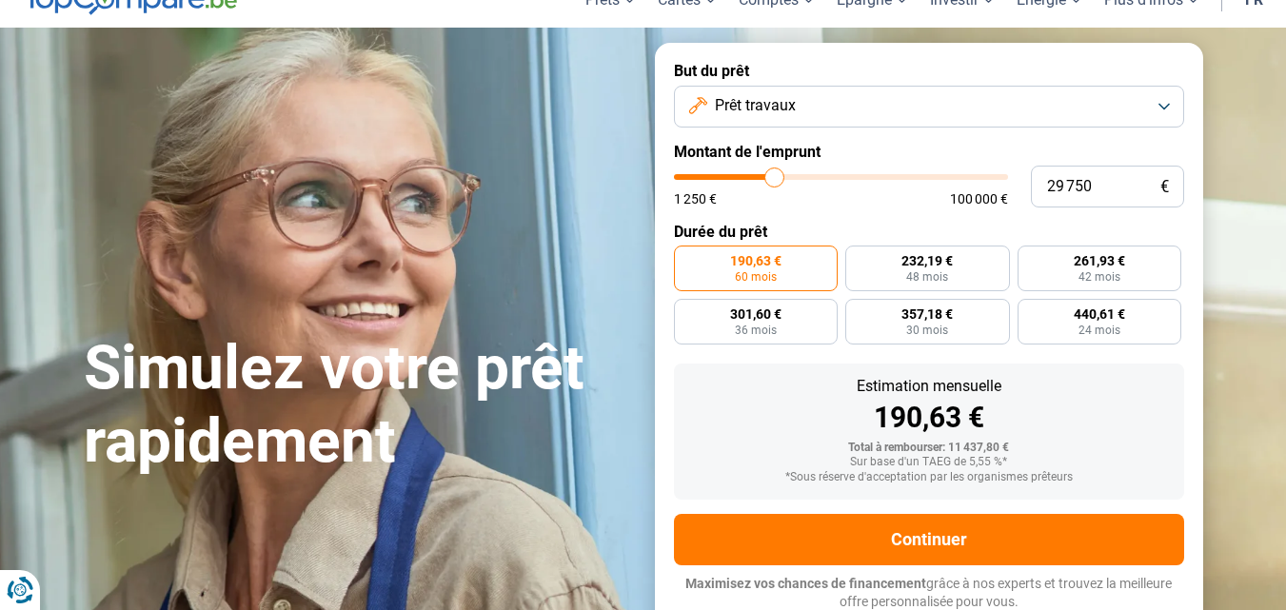
type input "30 250"
drag, startPoint x: 714, startPoint y: 177, endPoint x: 776, endPoint y: 193, distance: 64.0
type input "30250"
click at [776, 180] on input "range" at bounding box center [841, 177] width 334 height 6
radio input "false"
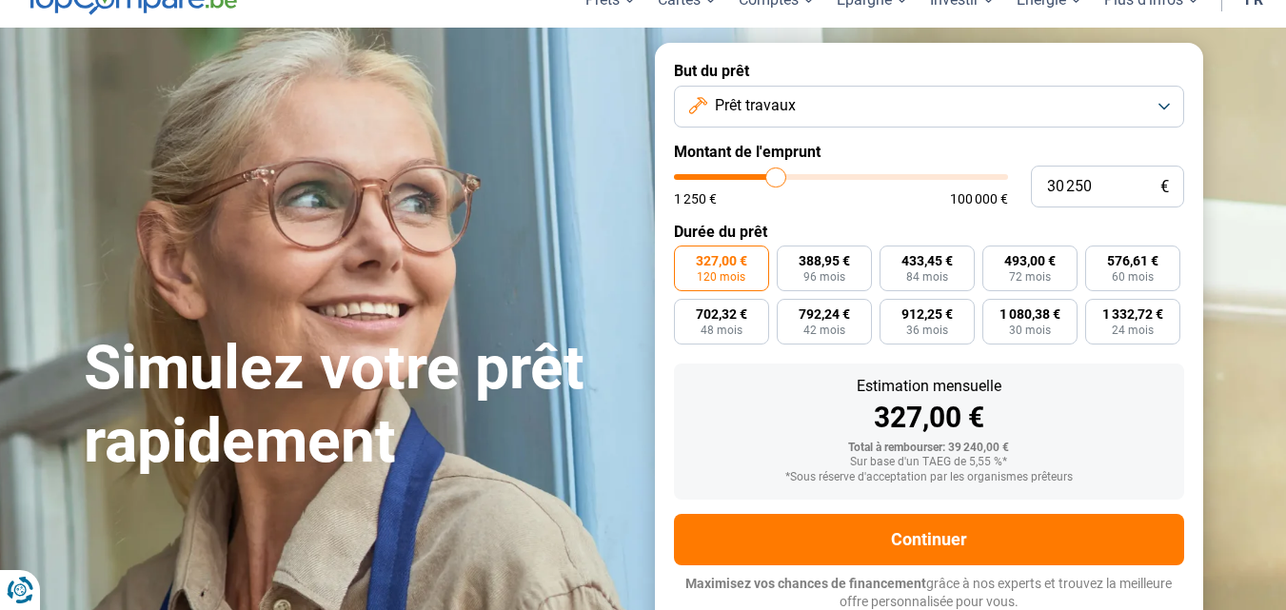
type input "29 750"
type input "29750"
type input "29 500"
type input "29500"
type input "29 250"
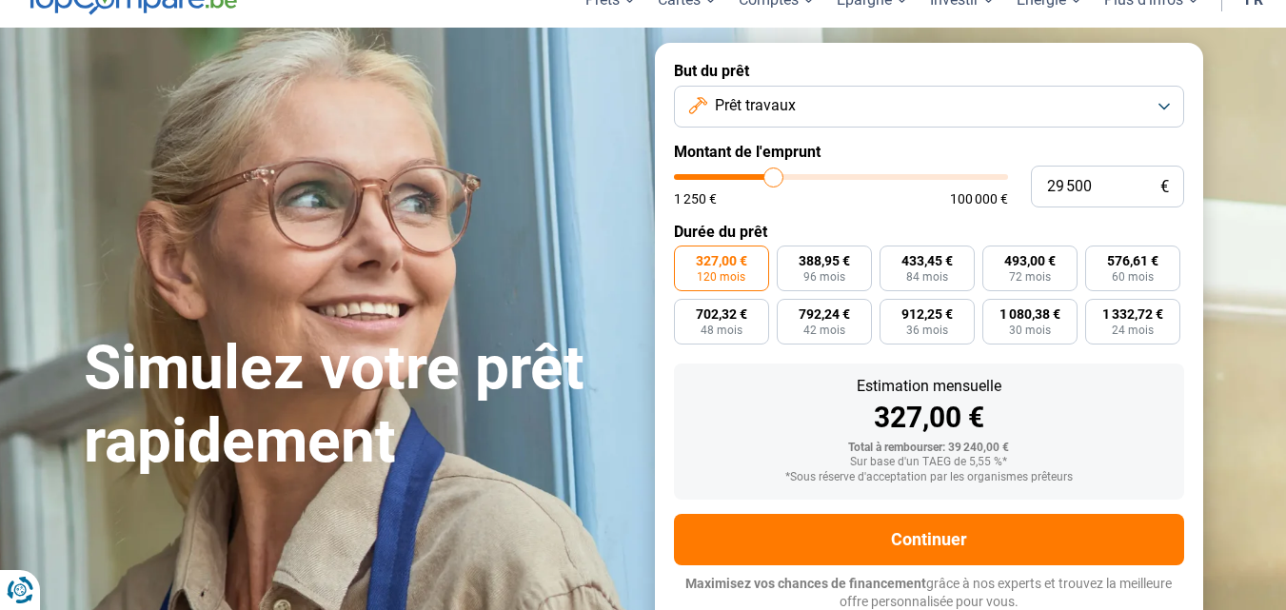
type input "29250"
type input "29 500"
click at [772, 180] on input "range" at bounding box center [841, 177] width 334 height 6
click at [777, 180] on input "range" at bounding box center [841, 177] width 334 height 6
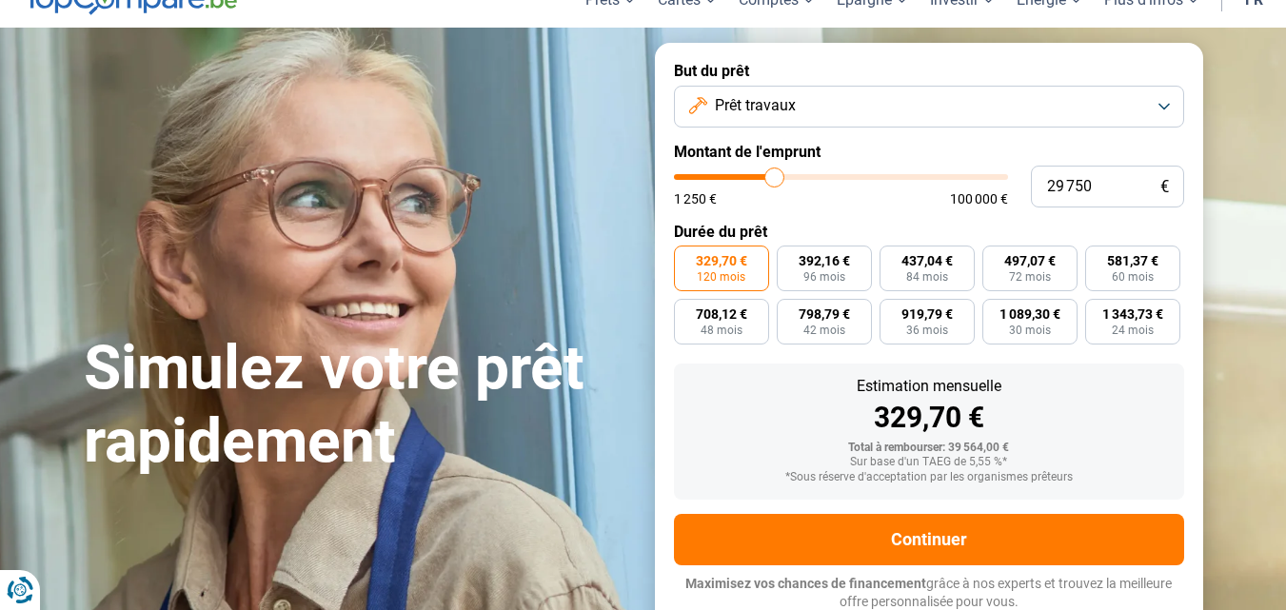
click at [775, 180] on input "range" at bounding box center [841, 177] width 334 height 6
click at [1090, 178] on input "29 750" at bounding box center [1107, 187] width 153 height 42
